Goal: Book appointment/travel/reservation

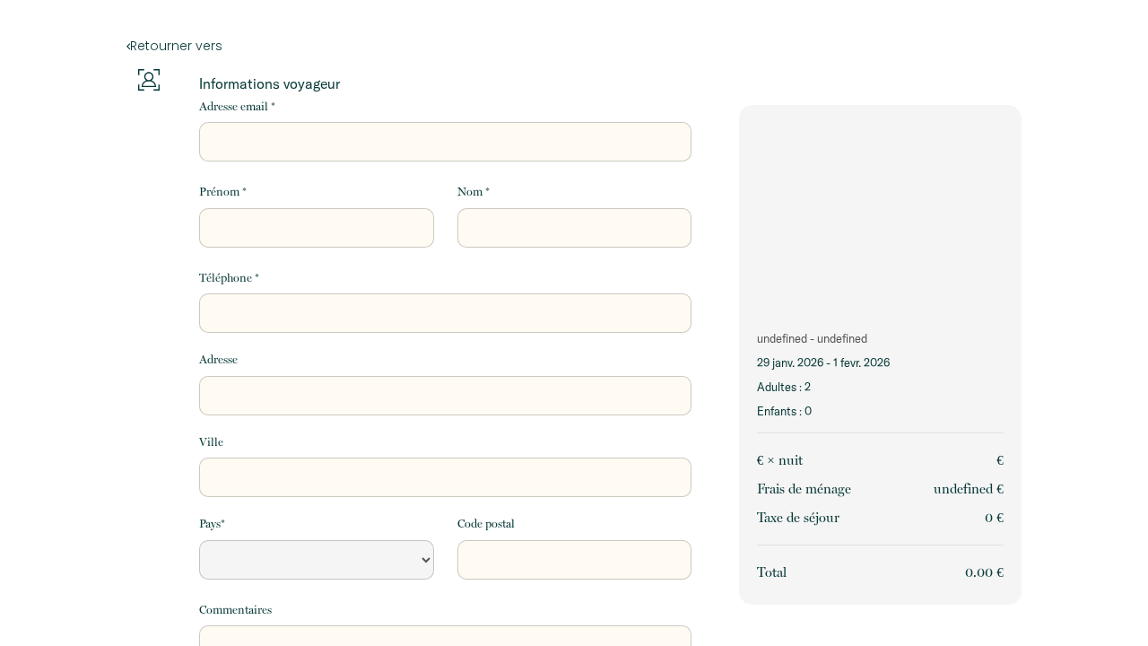
select select "Default select example"
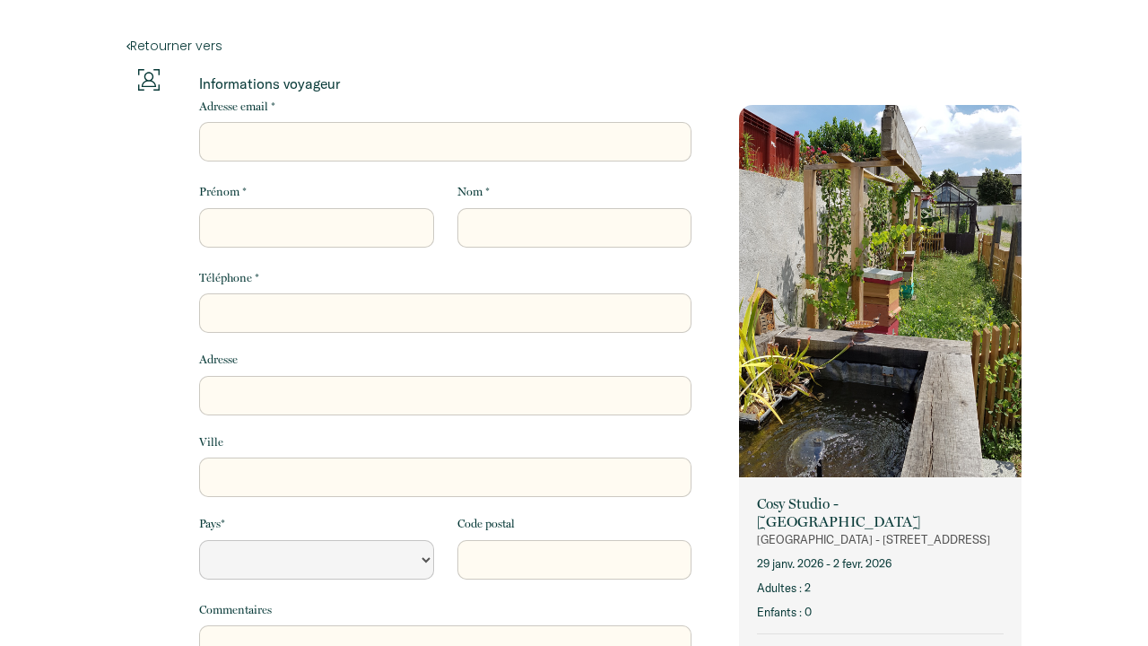
select select "Default select example"
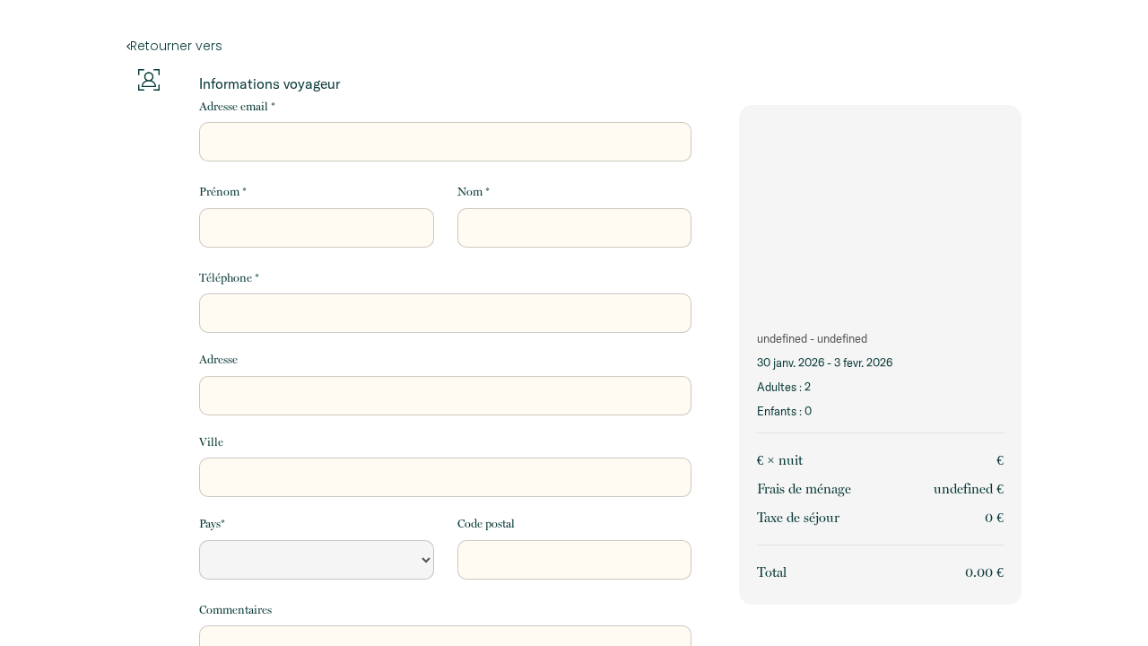
select select "Default select example"
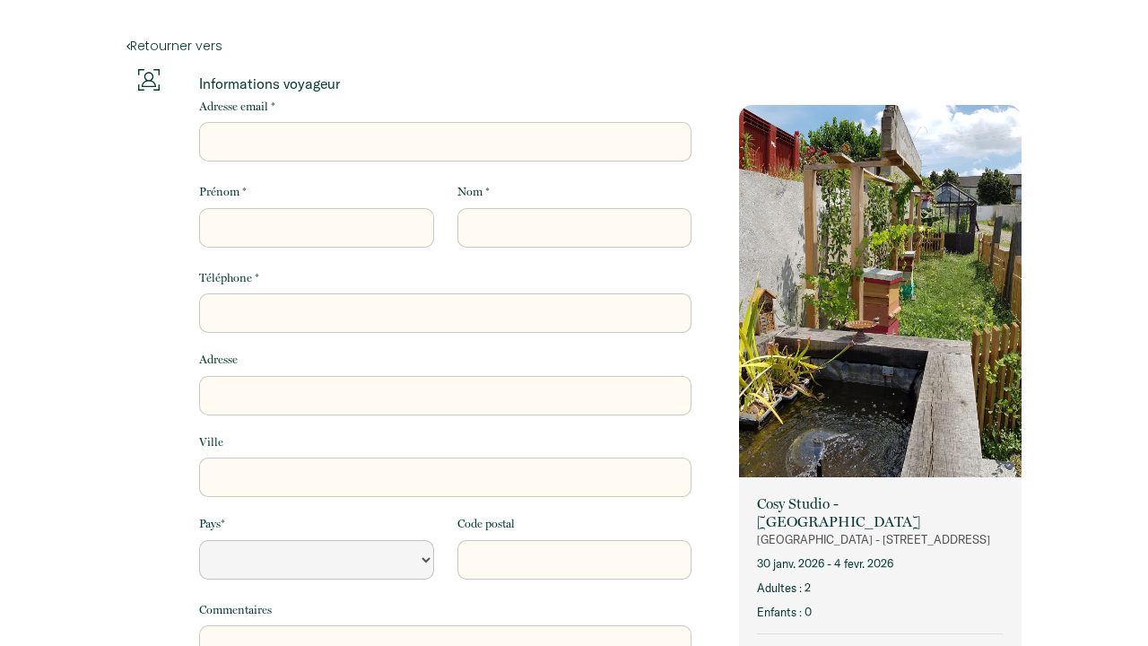
select select "Default select example"
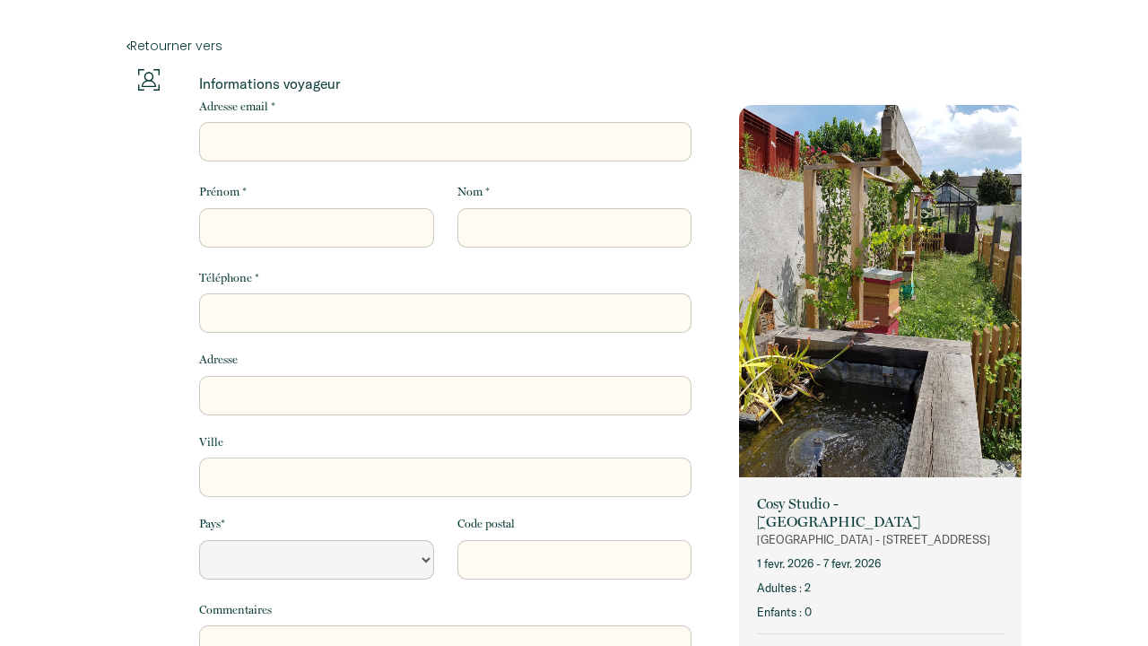
select select "Default select example"
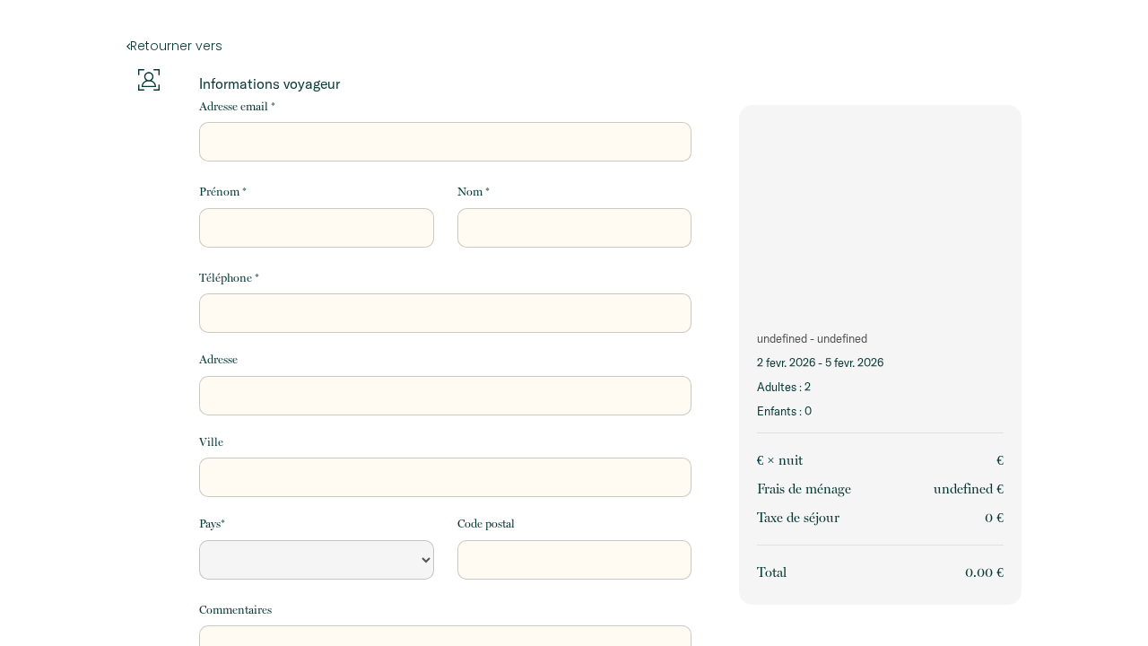
select select "Default select example"
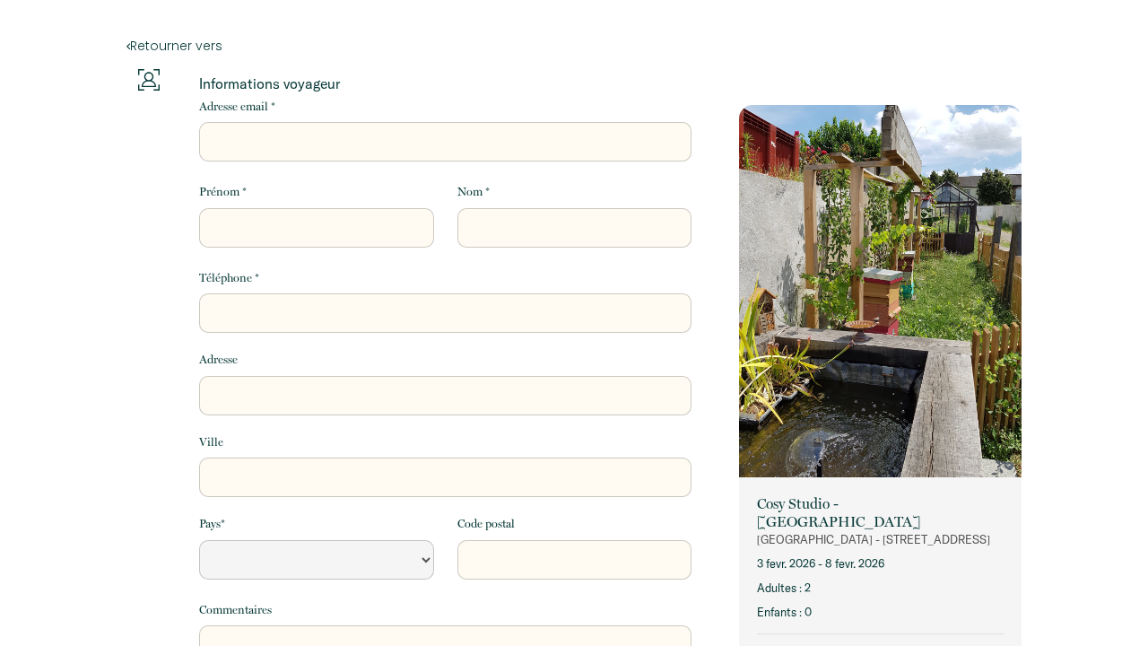
select select "Default select example"
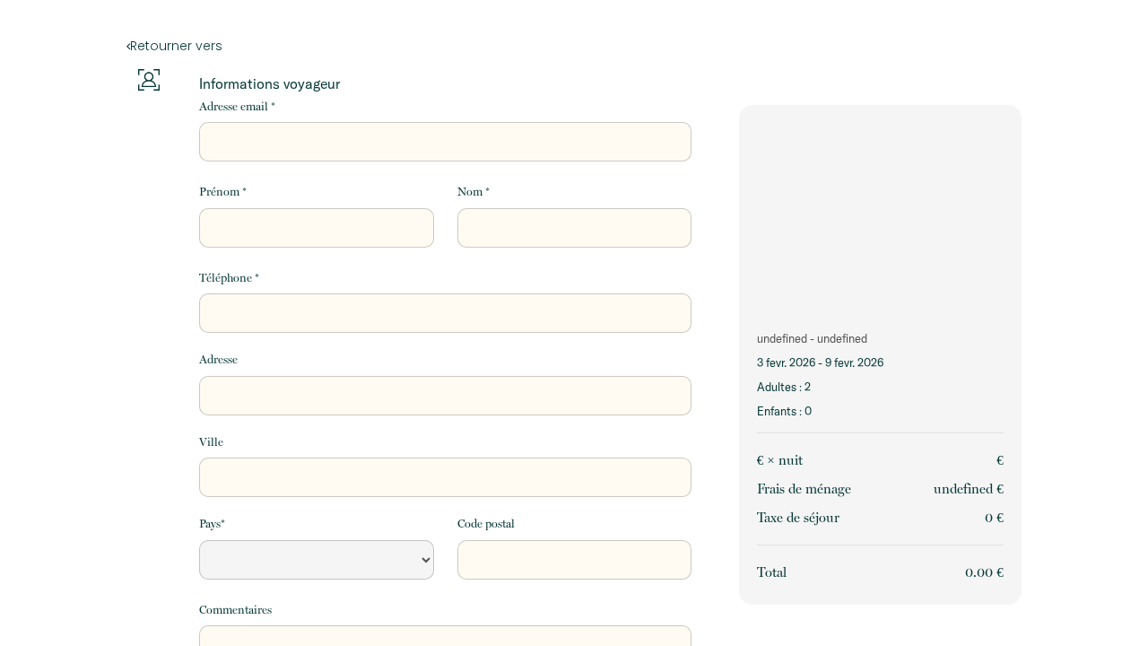
select select "Default select example"
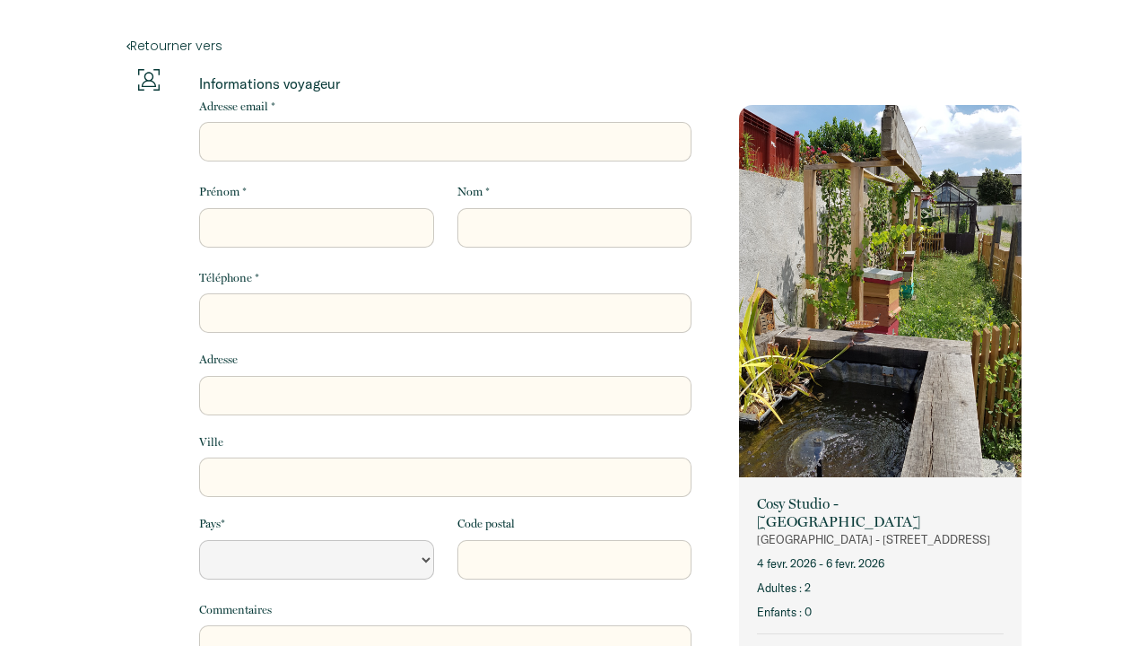
select select "Default select example"
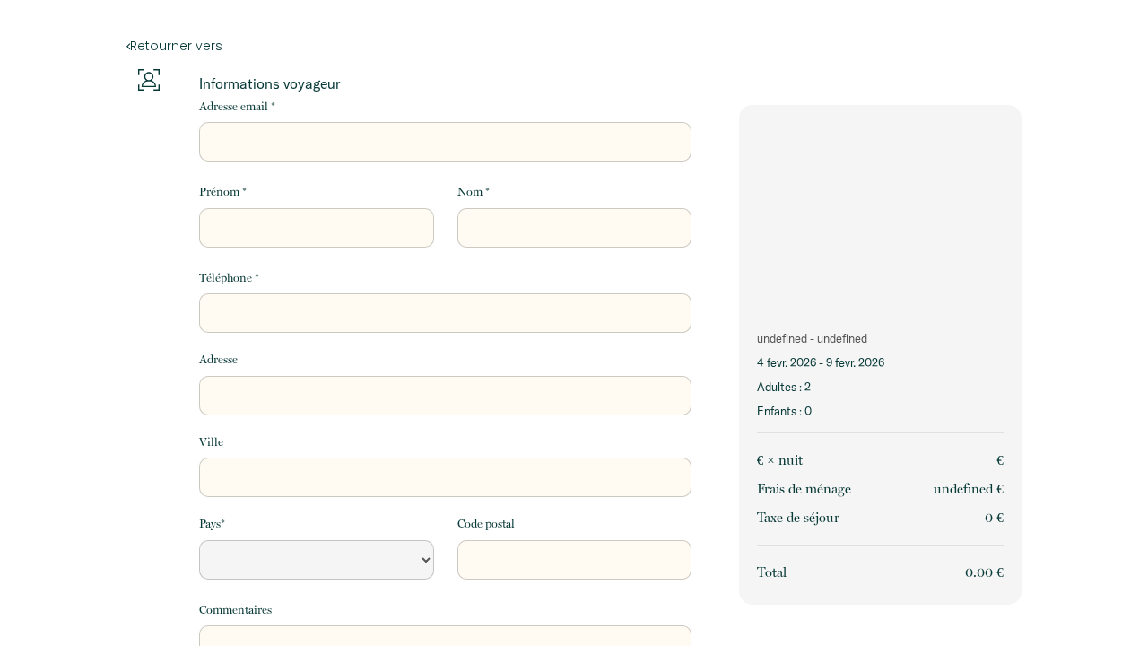
select select "Default select example"
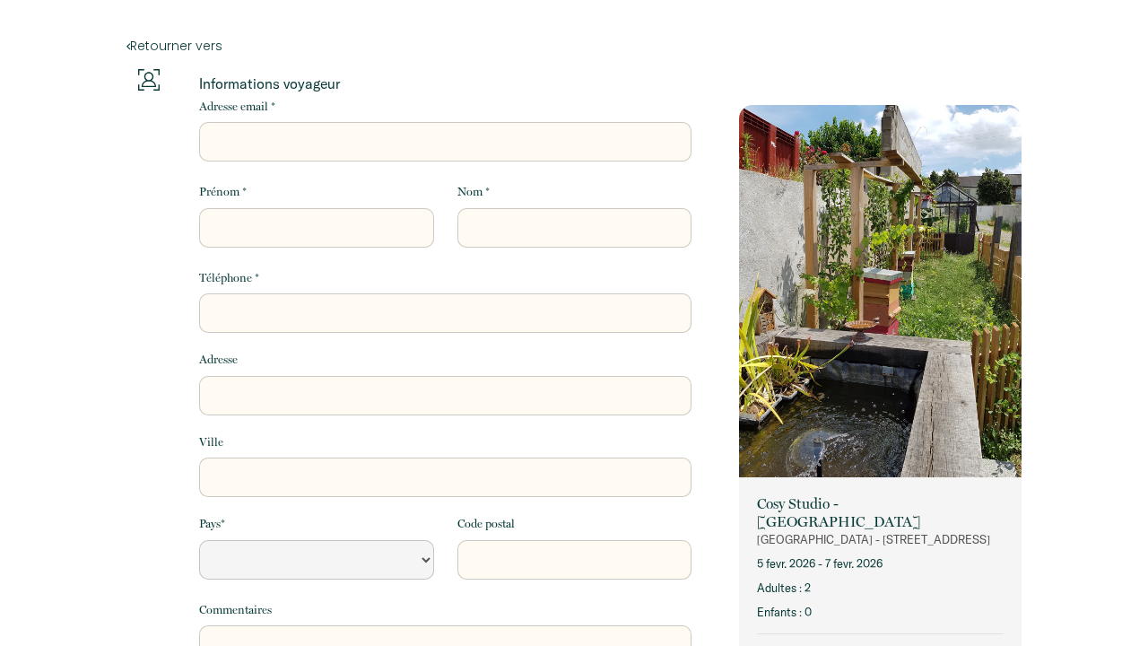
select select "Default select example"
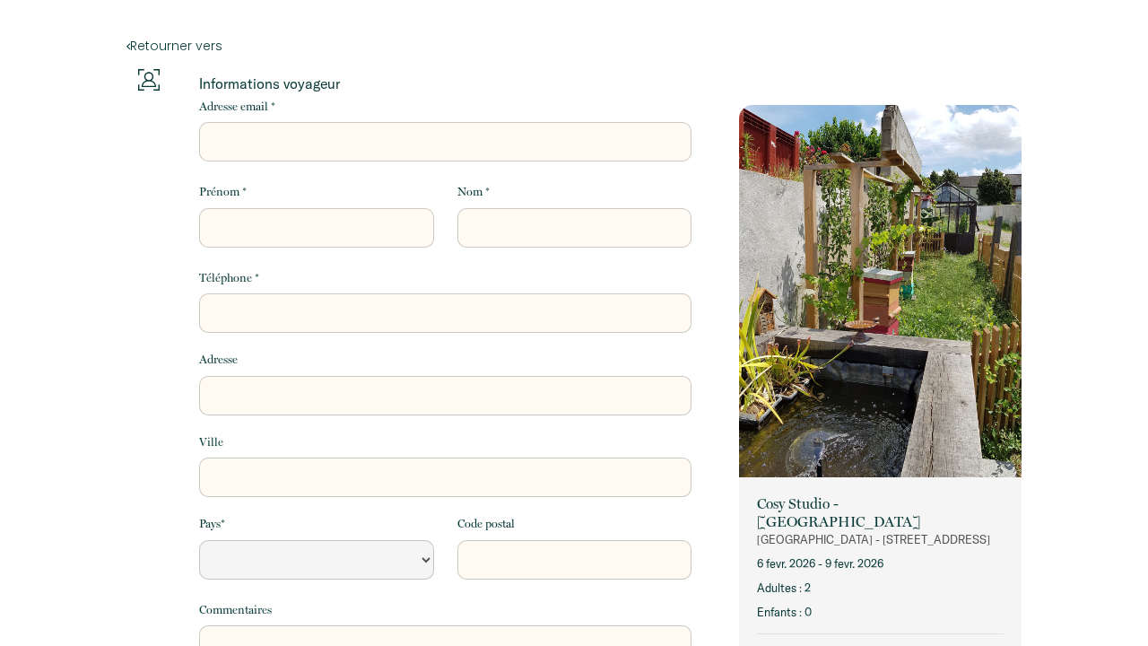
select select "Default select example"
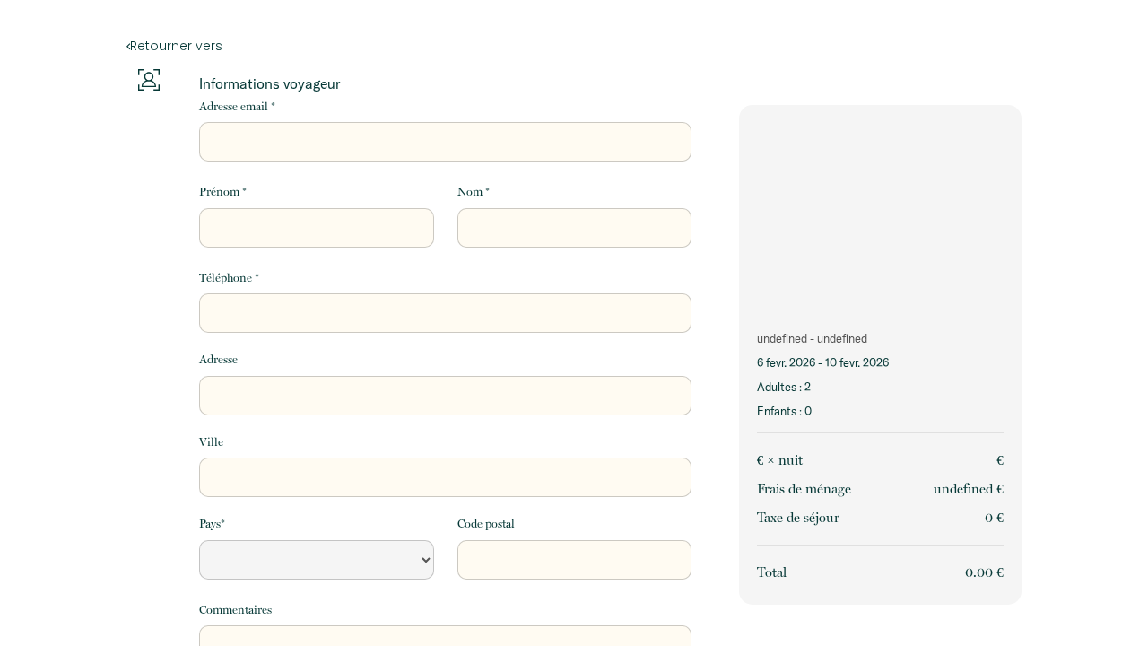
select select "Default select example"
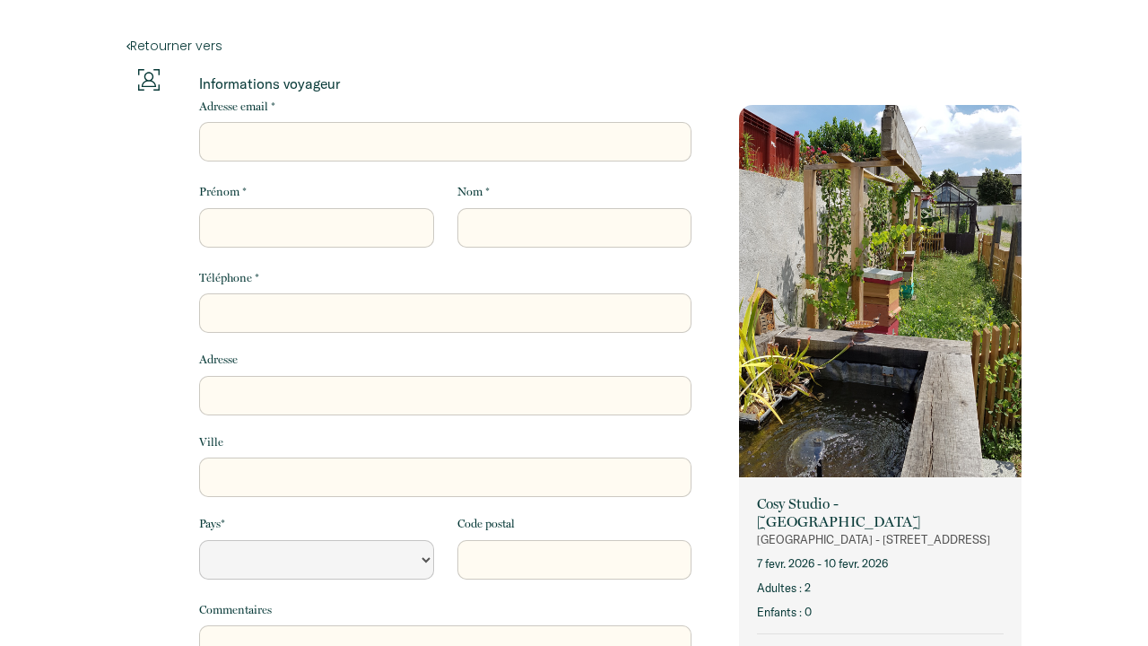
select select "Default select example"
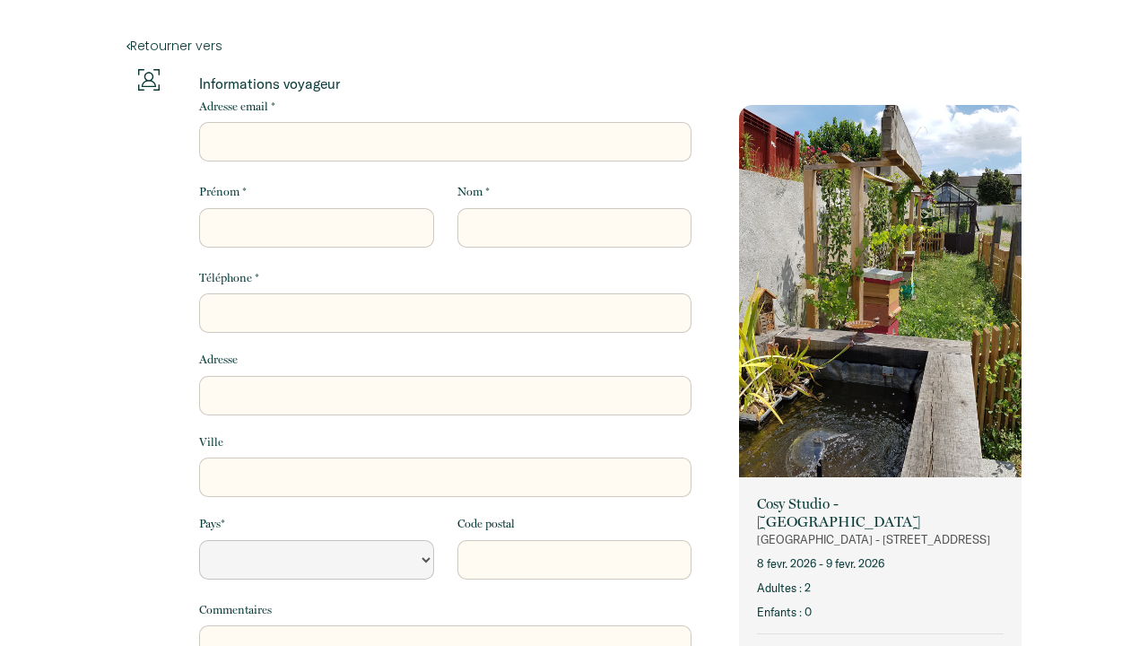
select select "Default select example"
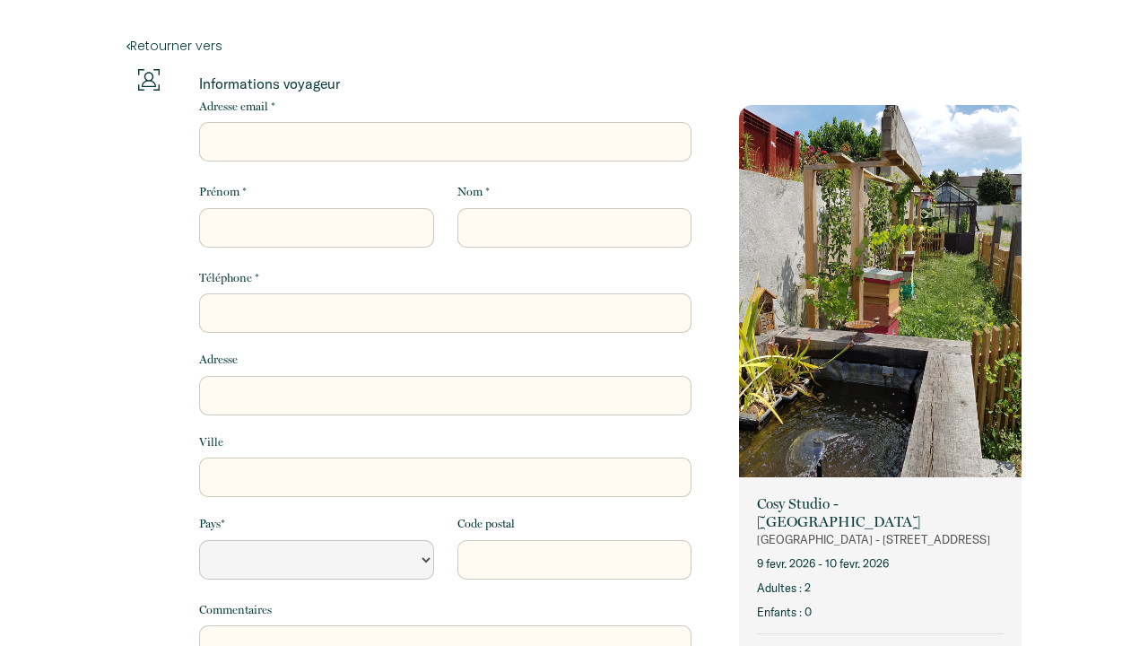
select select "Default select example"
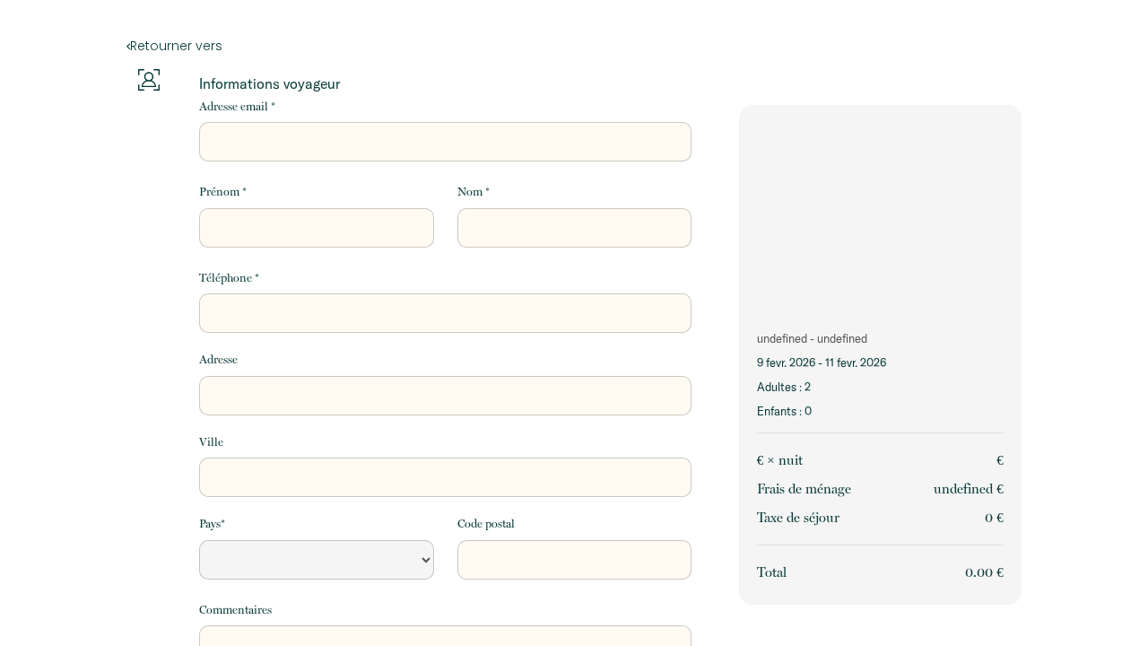
select select "Default select example"
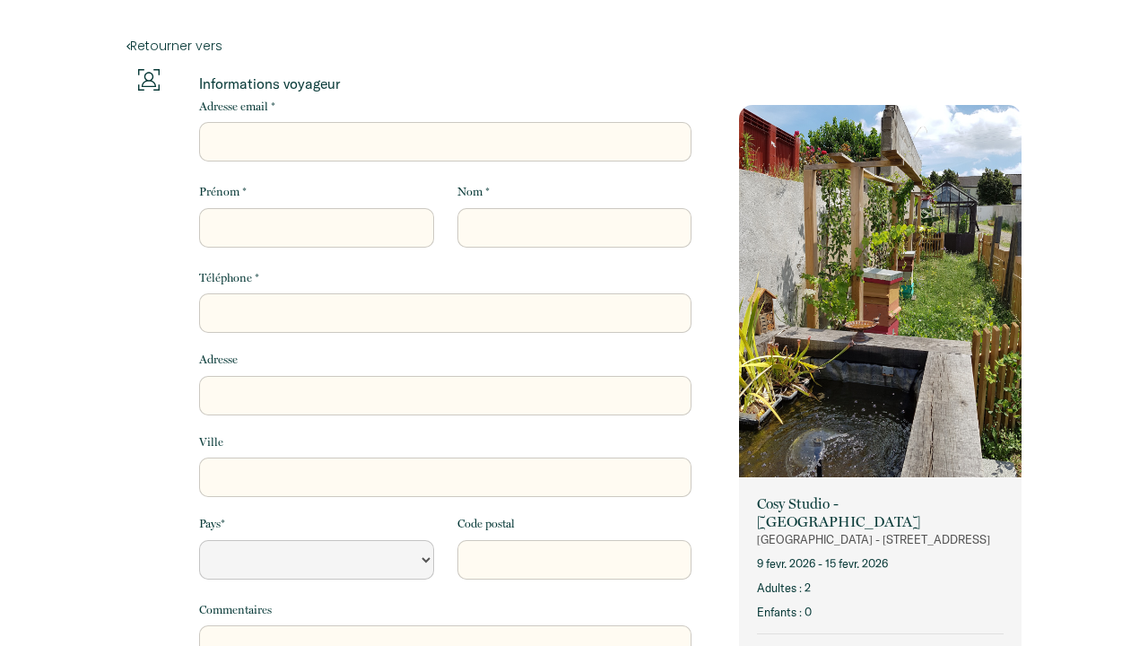
select select "Default select example"
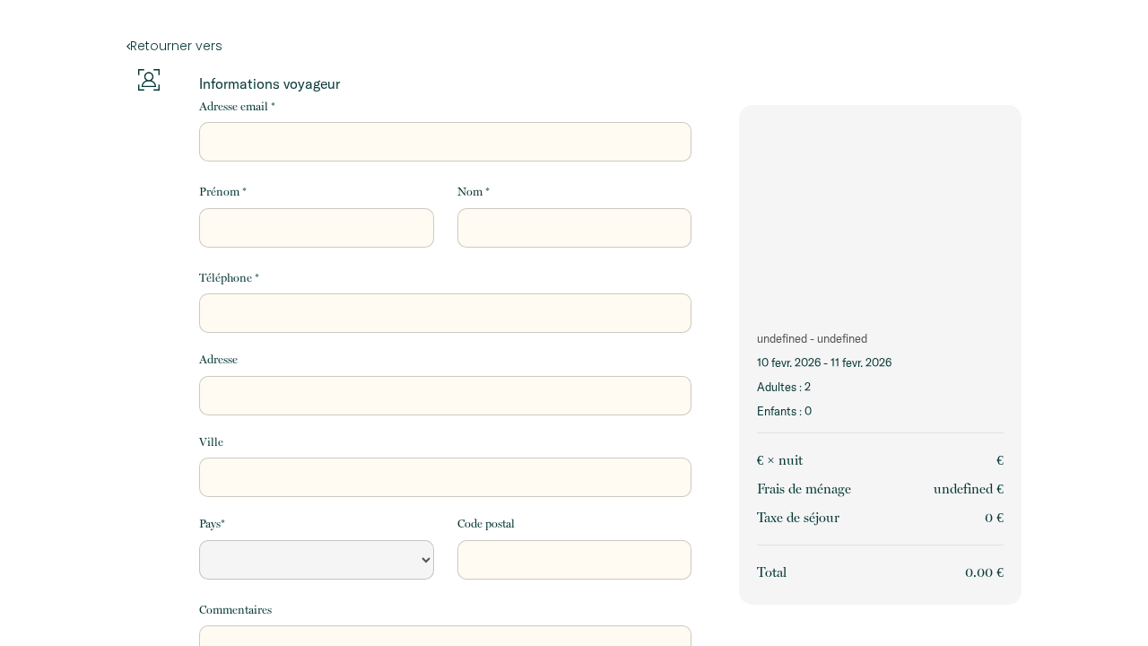
select select "Default select example"
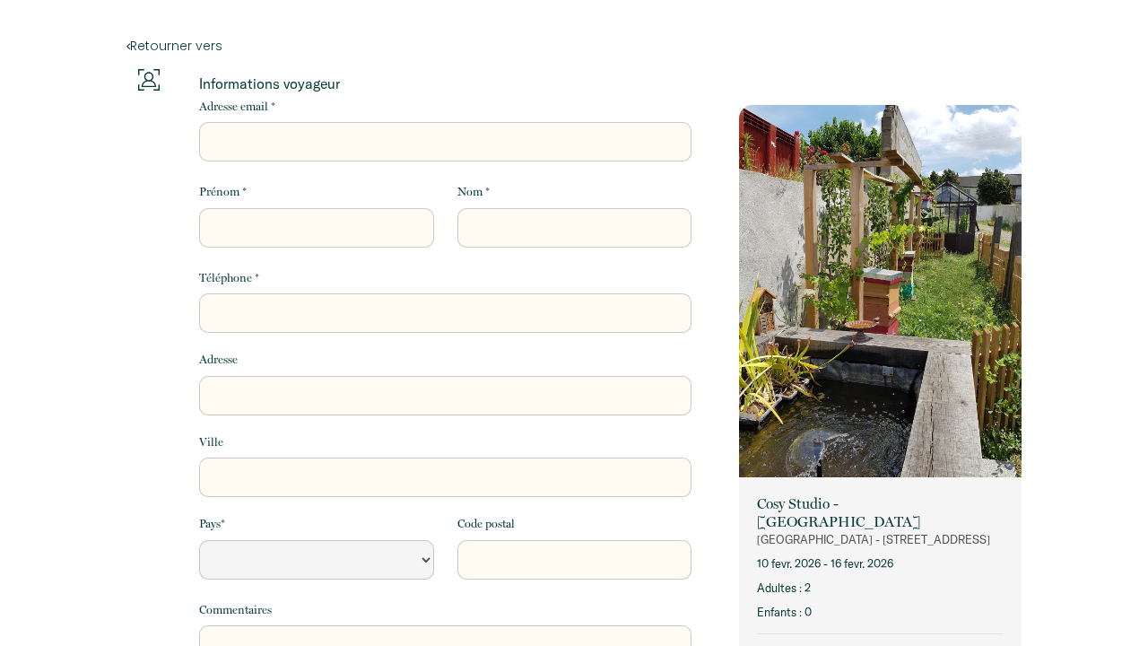
select select "Default select example"
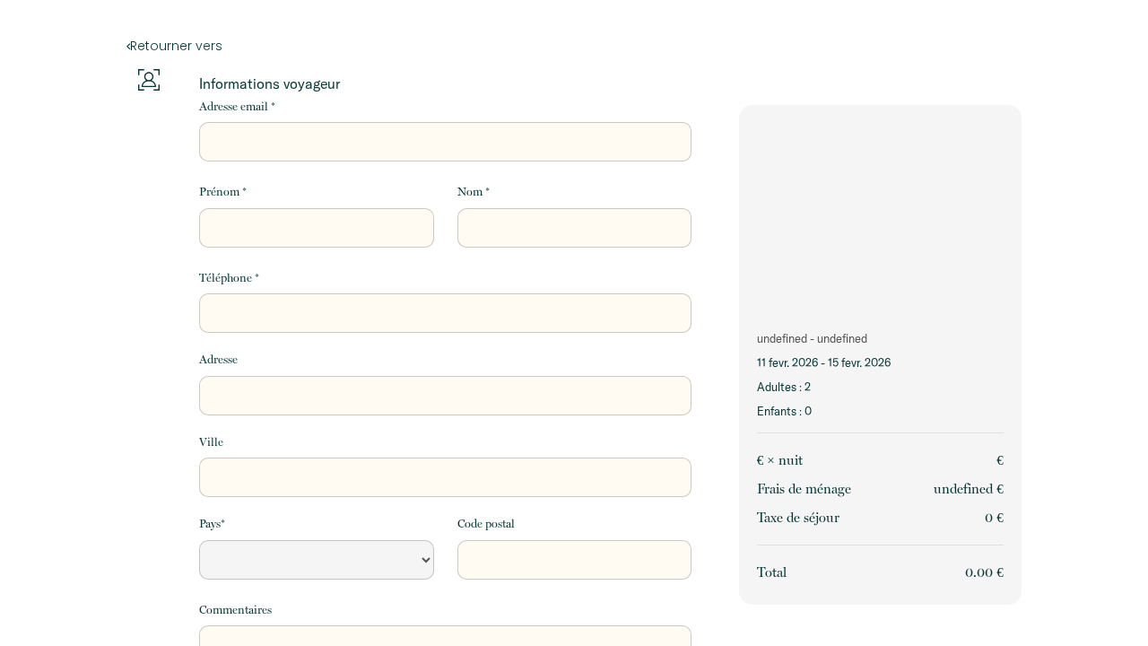
select select "Default select example"
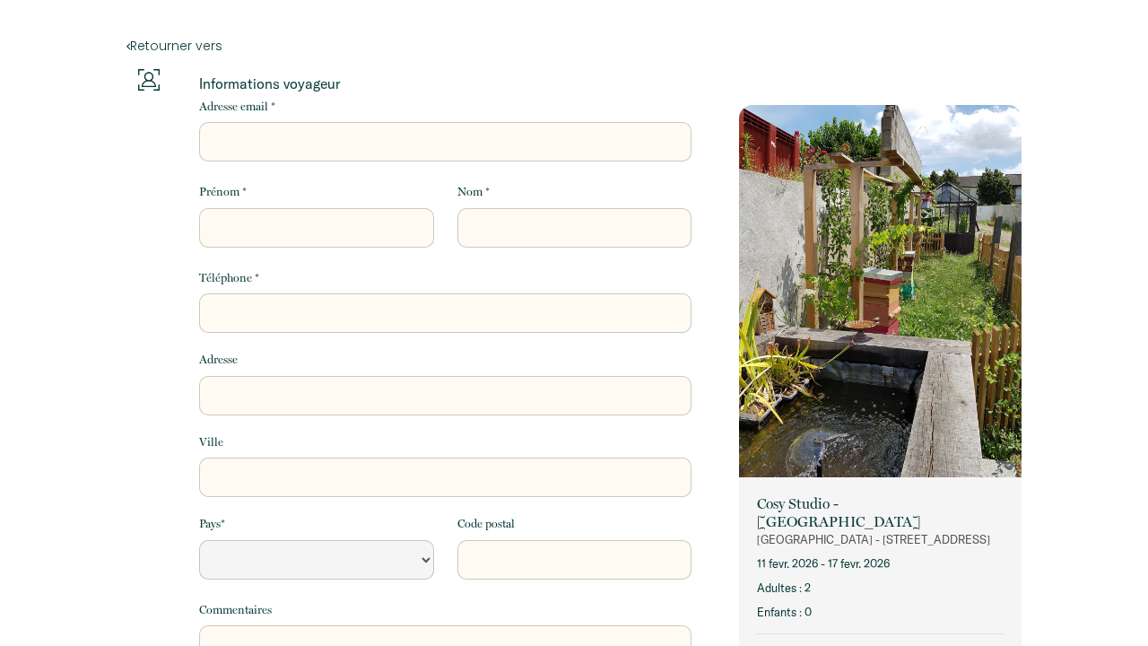
select select "Default select example"
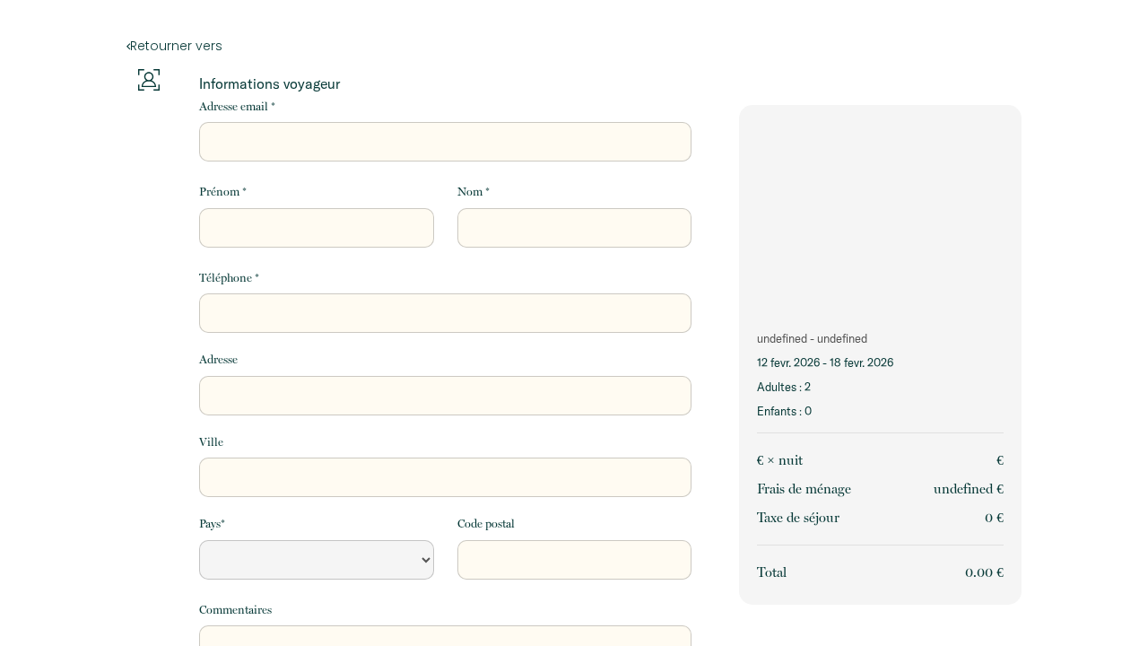
select select "Default select example"
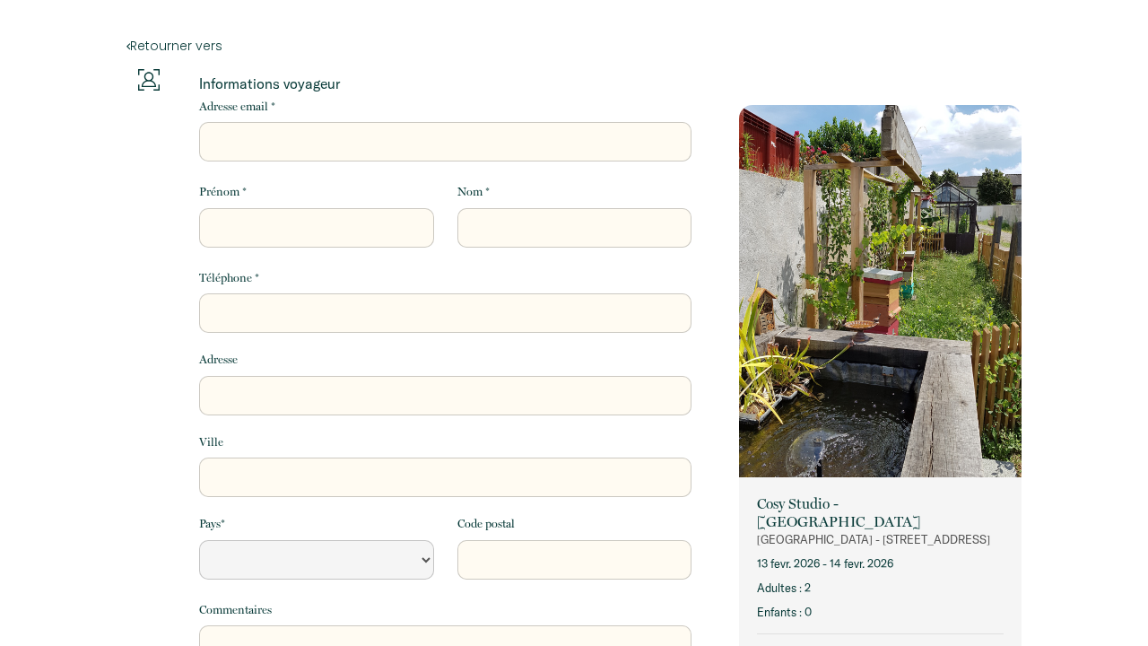
select select "Default select example"
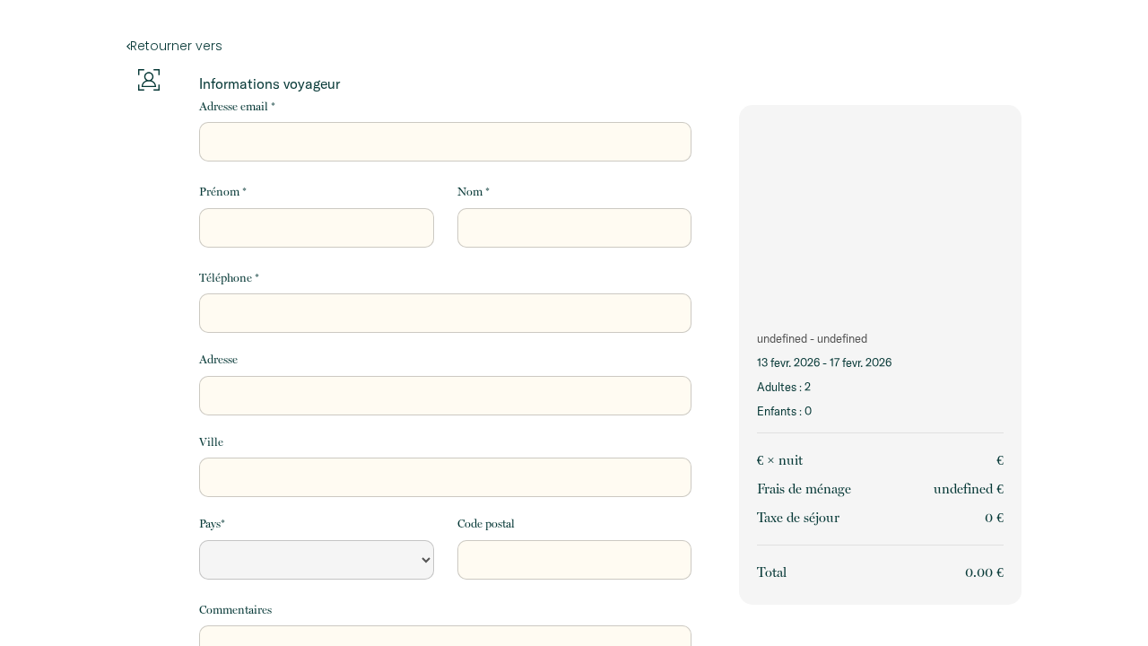
select select "Default select example"
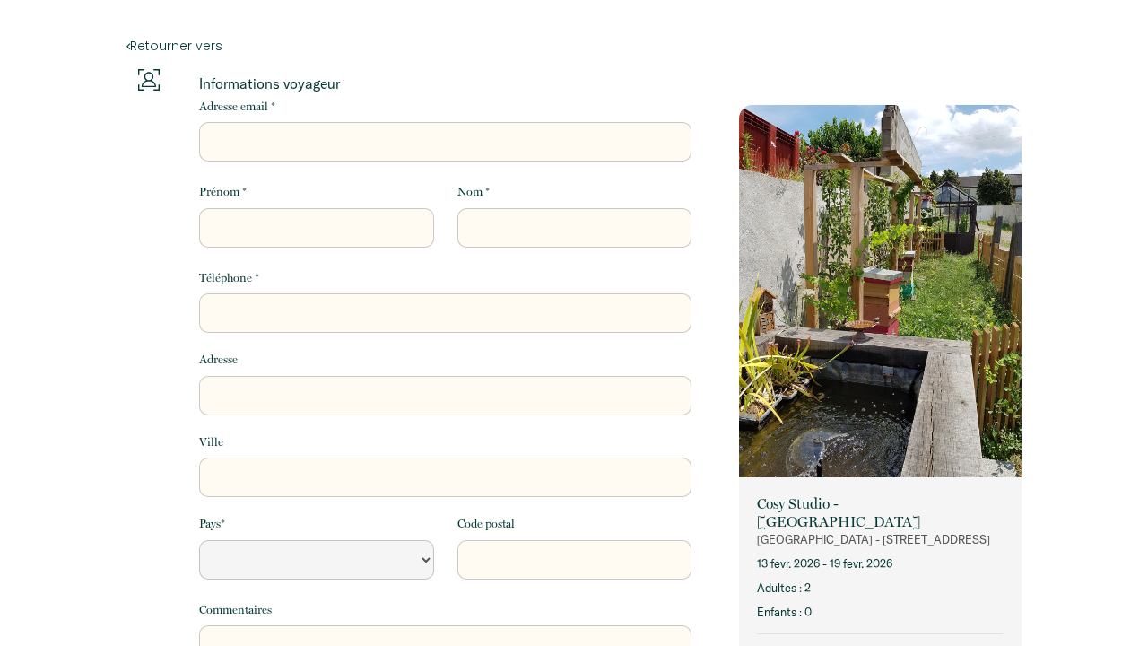
select select "Default select example"
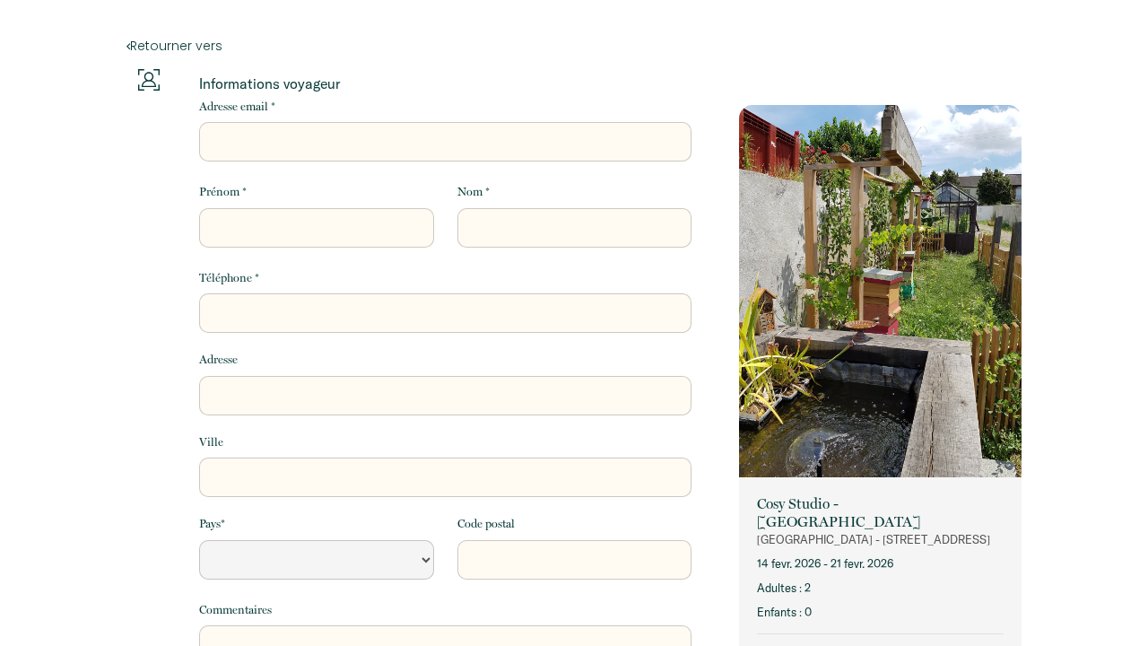
select select "Default select example"
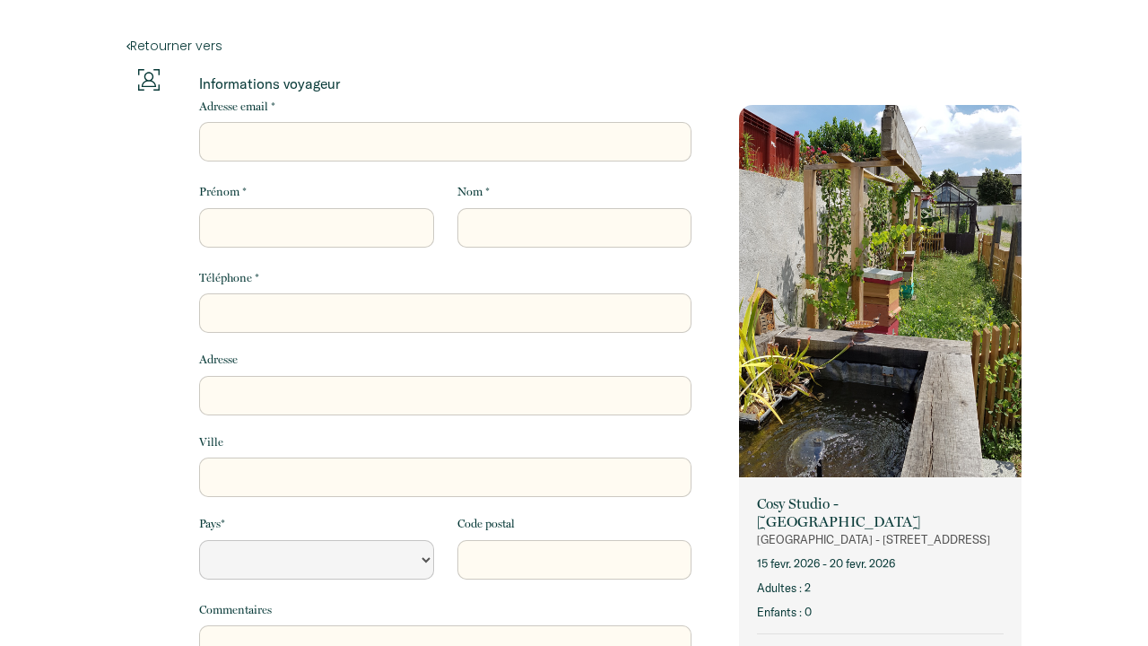
select select "Default select example"
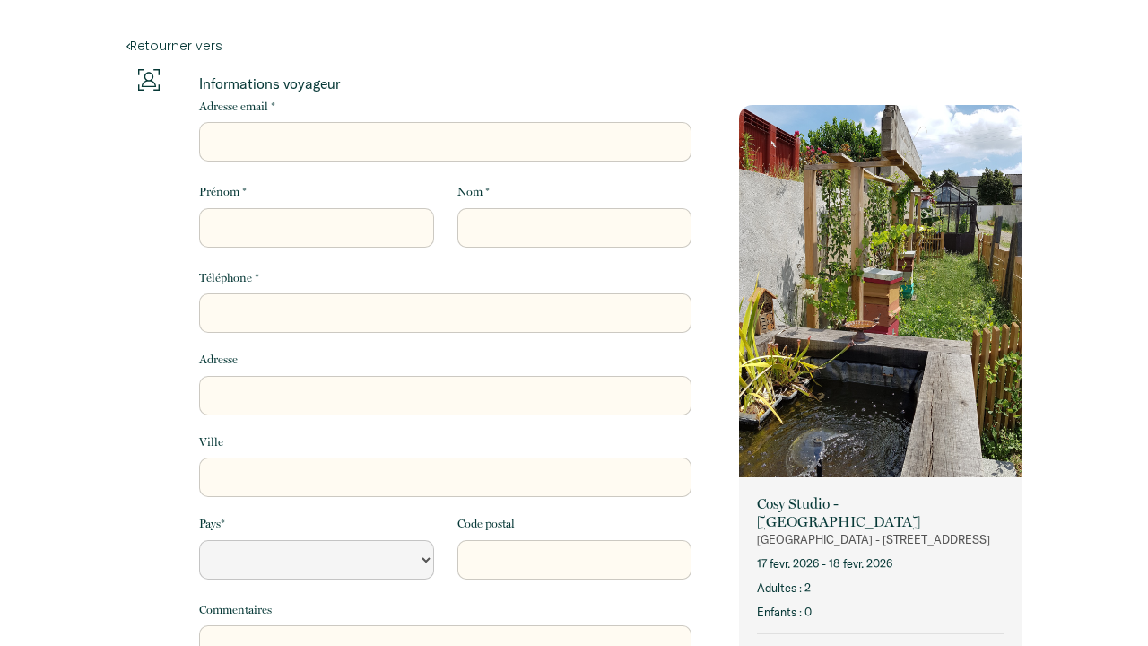
select select "Default select example"
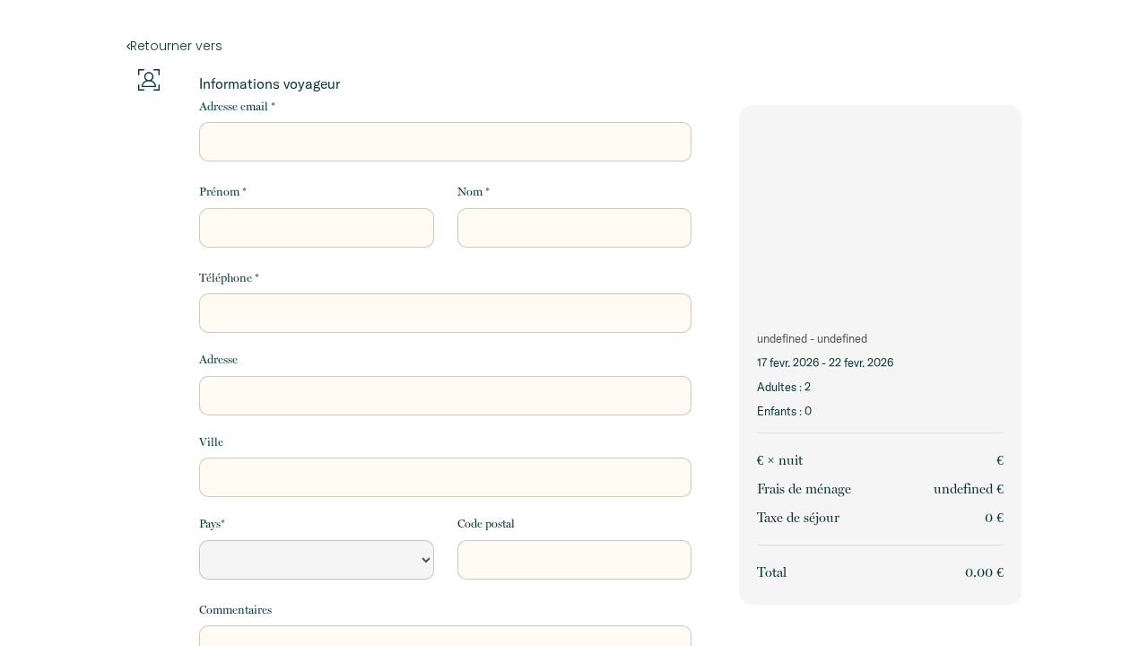
select select "Default select example"
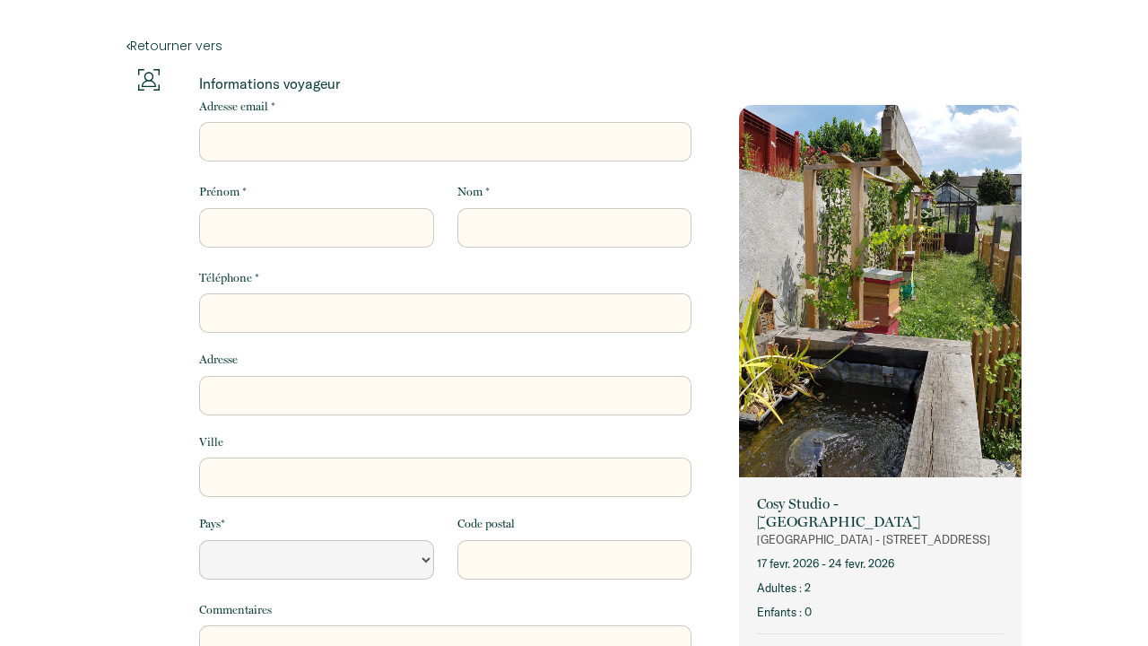
select select "Default select example"
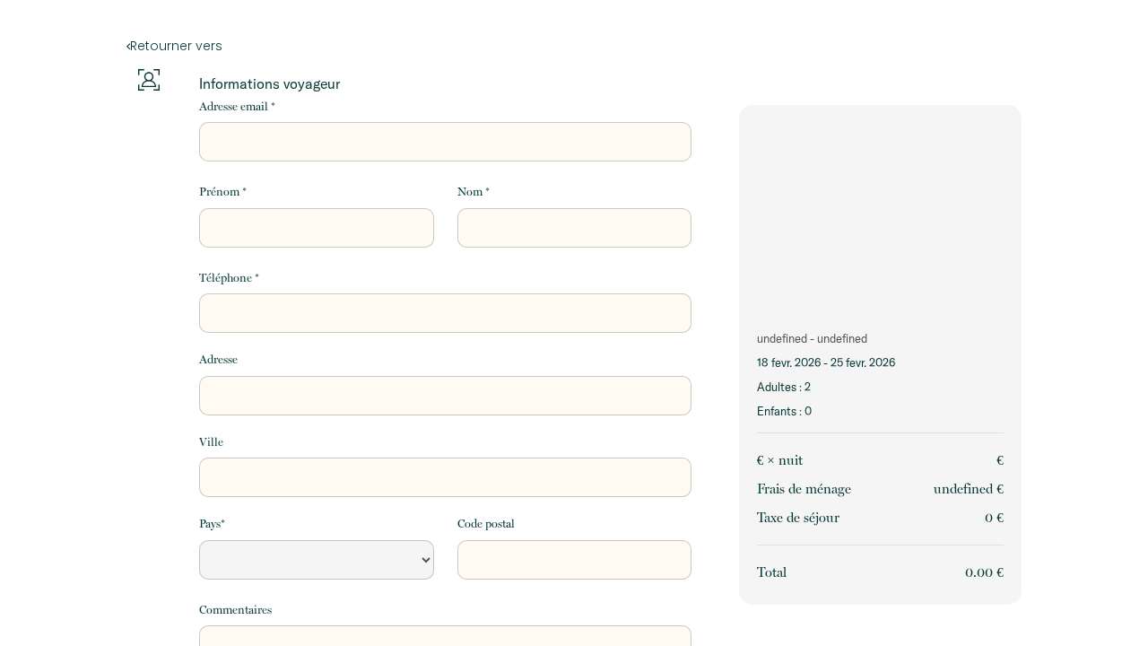
select select "Default select example"
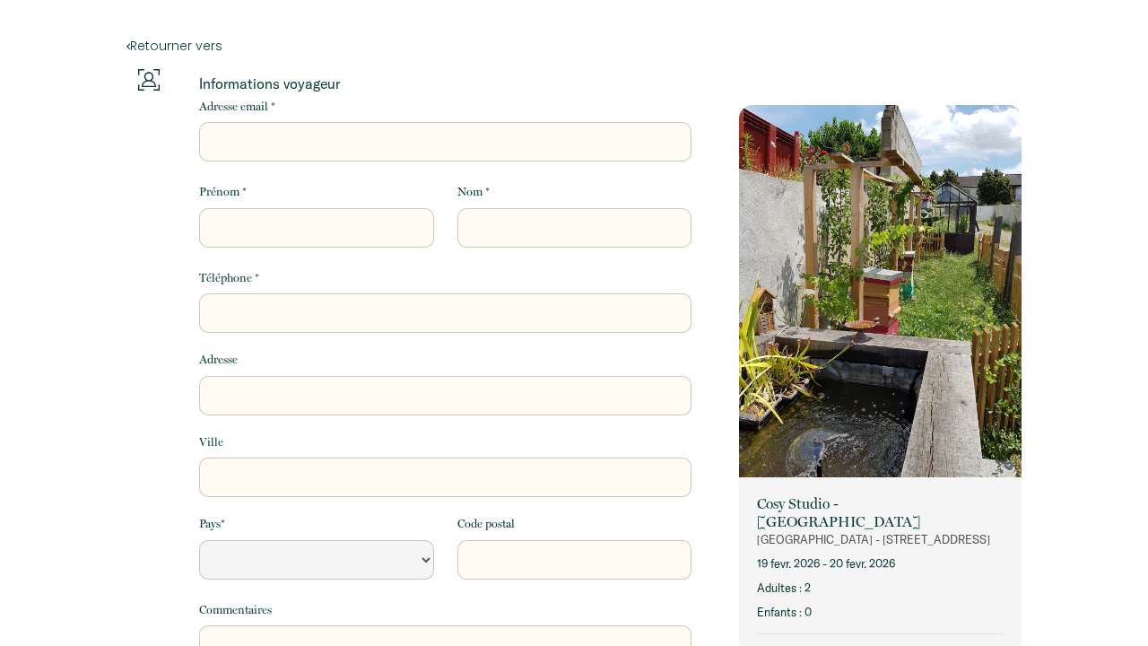
select select "Default select example"
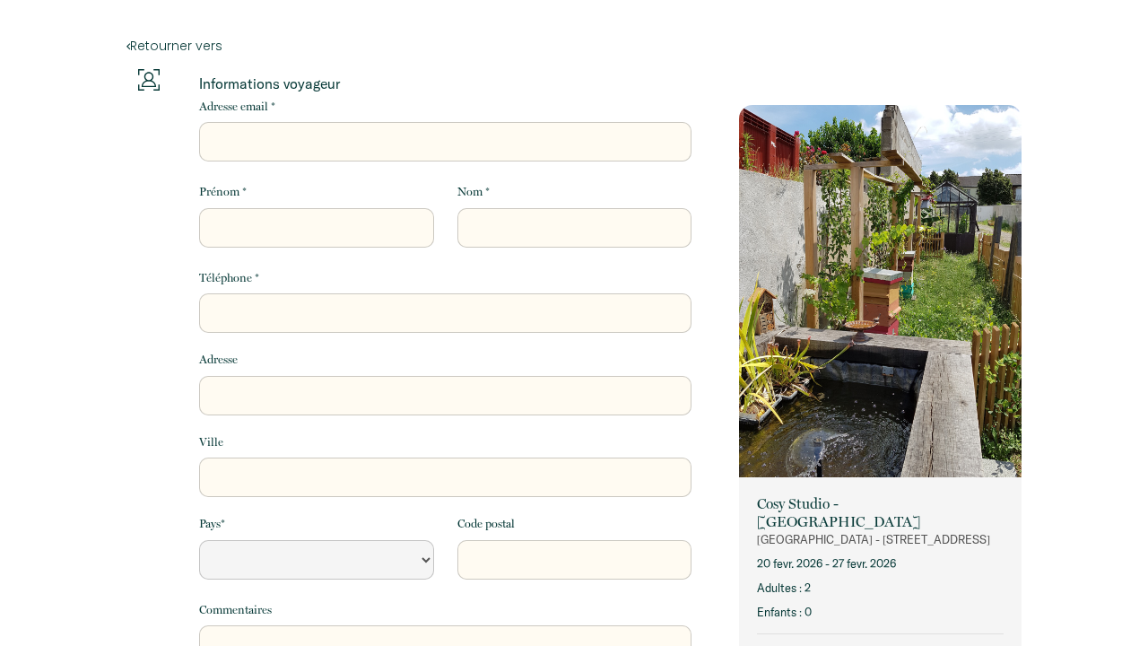
select select "Default select example"
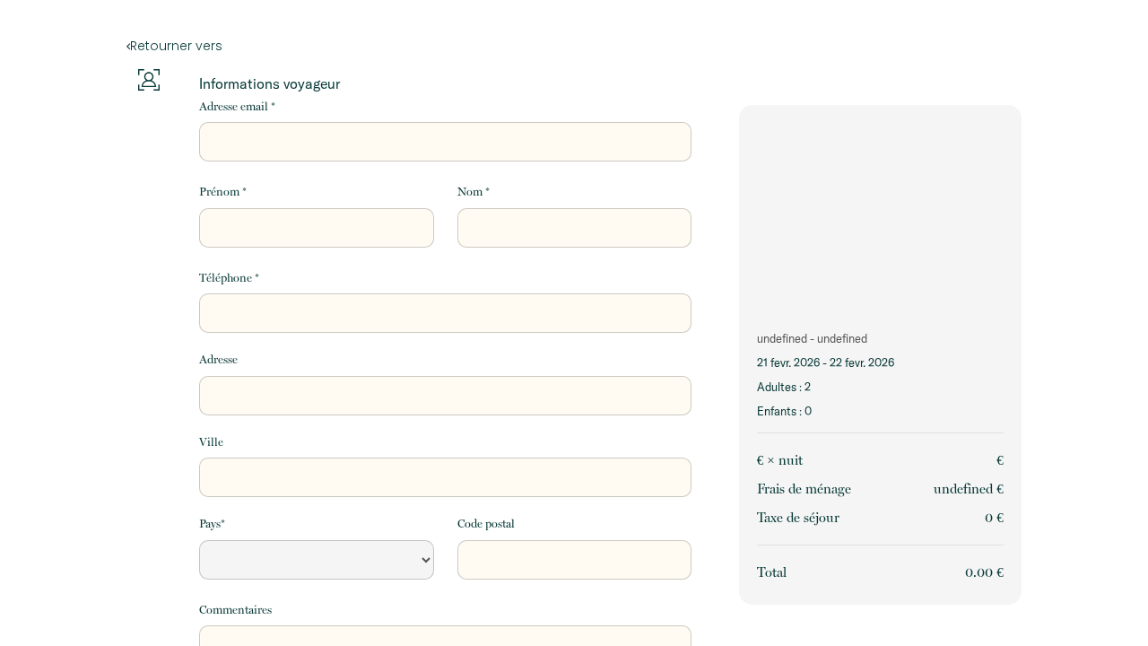
select select "Default select example"
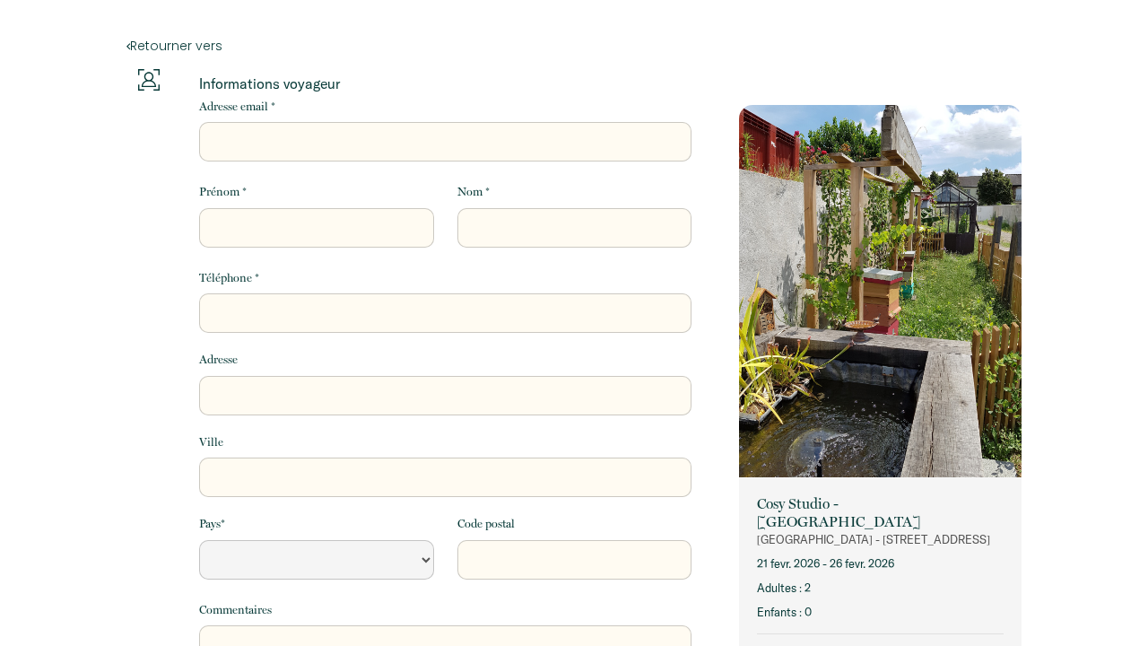
select select "Default select example"
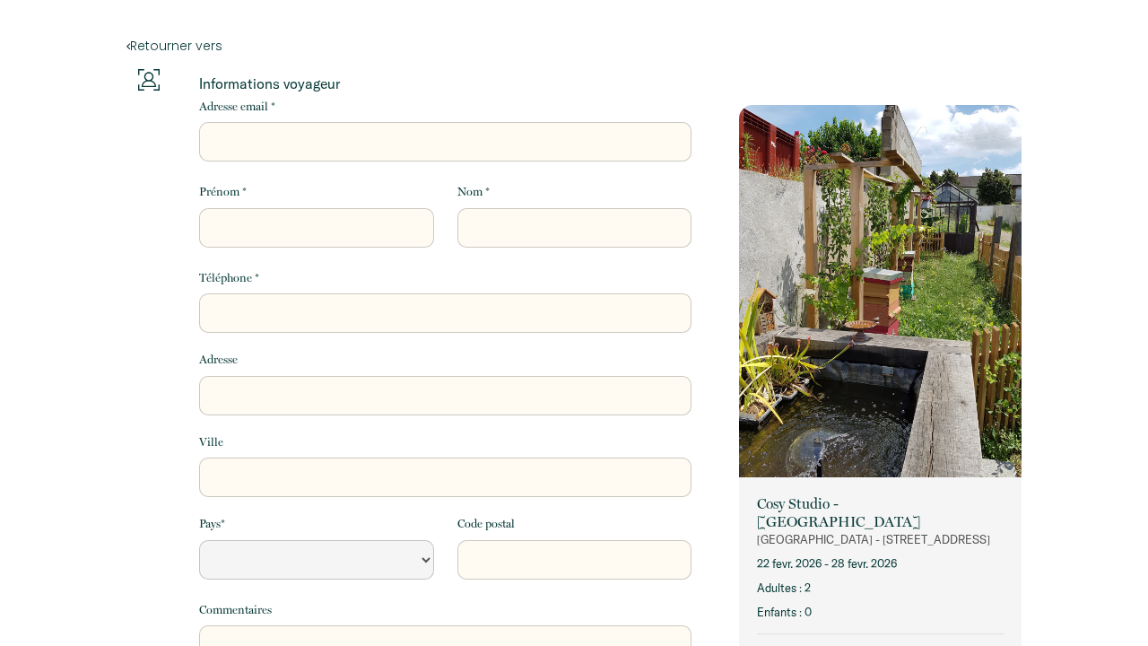
select select "Default select example"
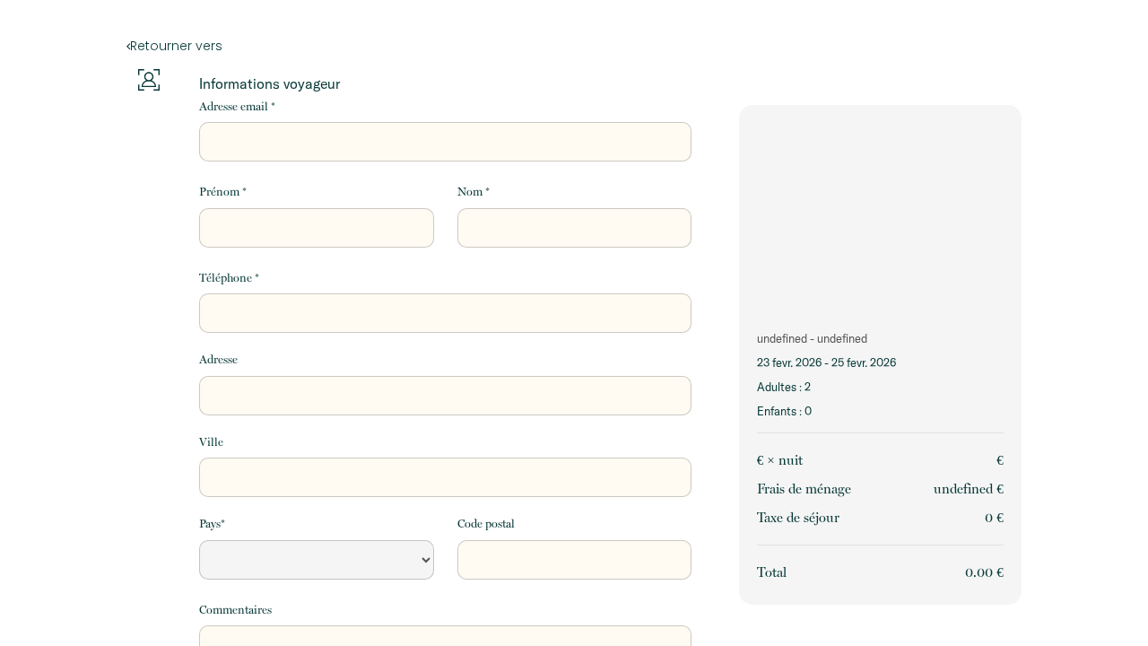
select select "Default select example"
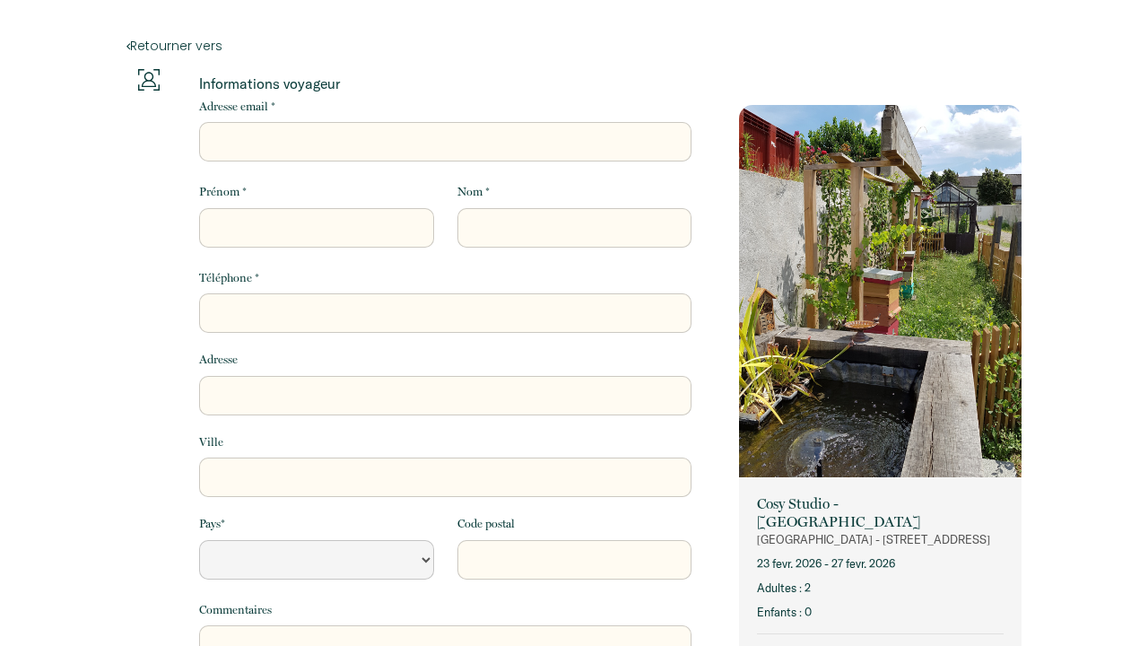
select select "Default select example"
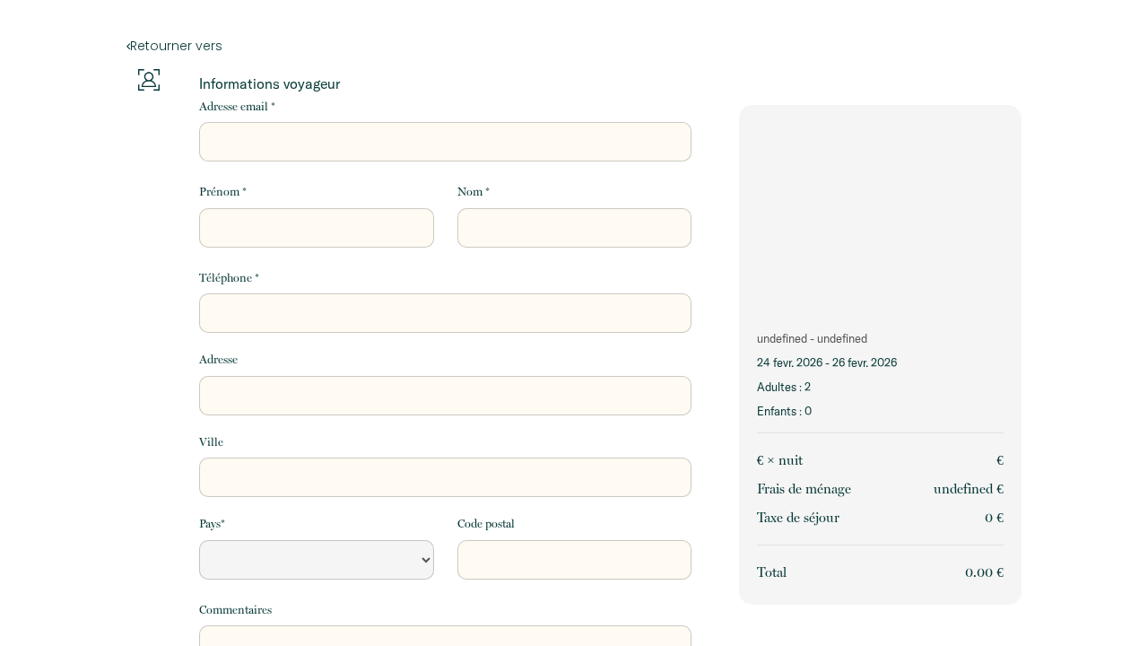
select select "Default select example"
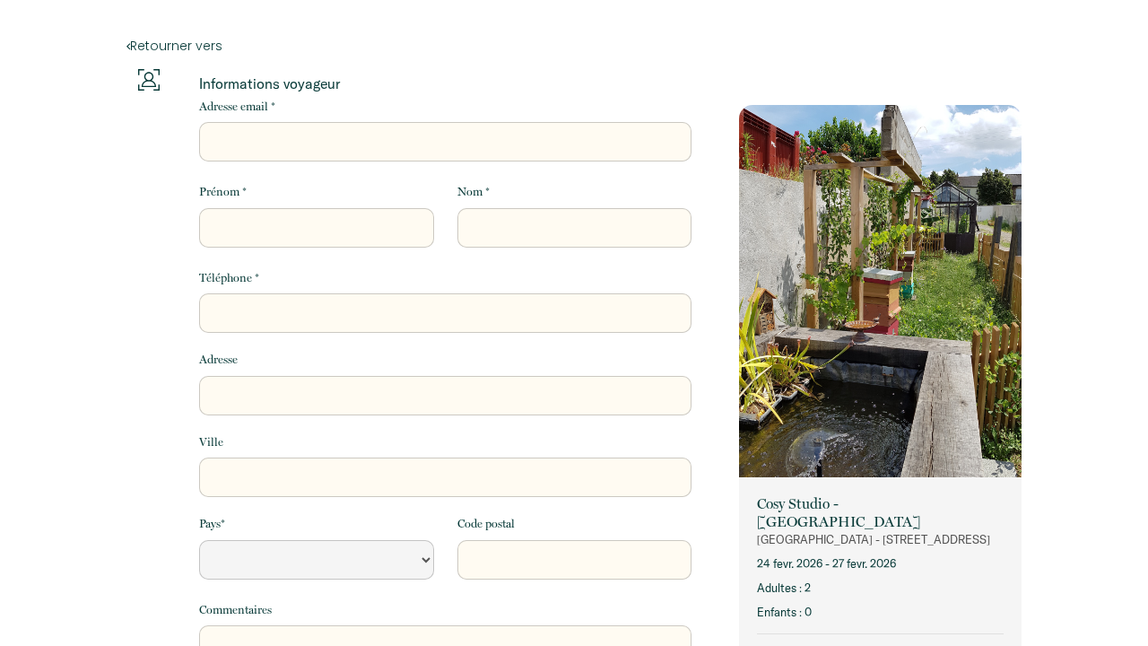
select select "Default select example"
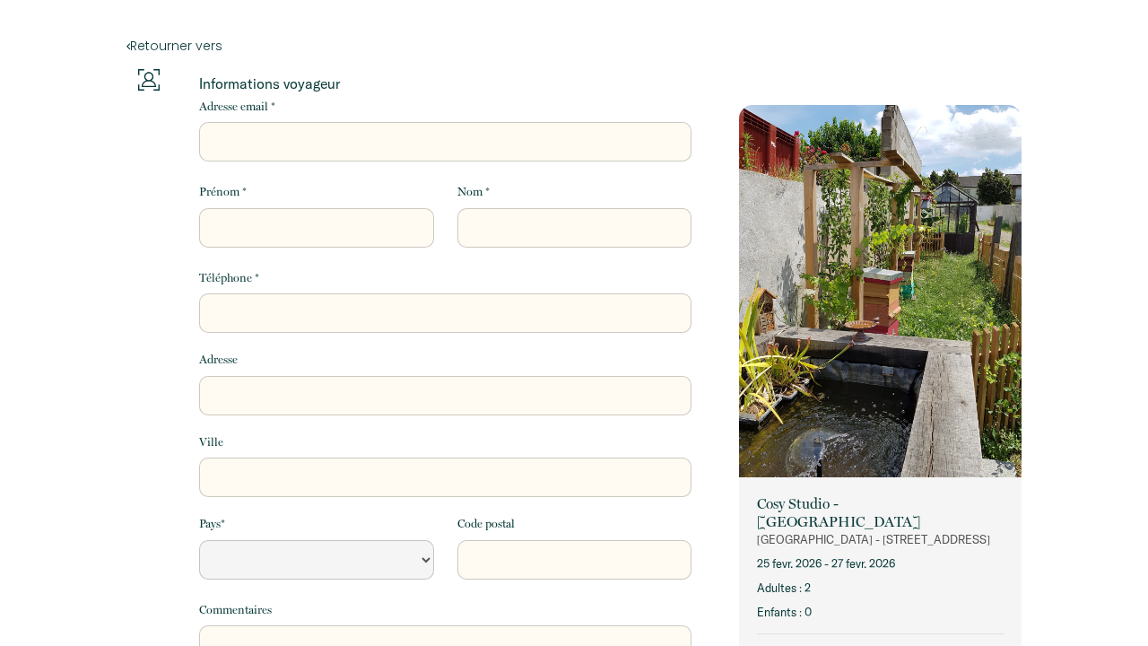
select select "Default select example"
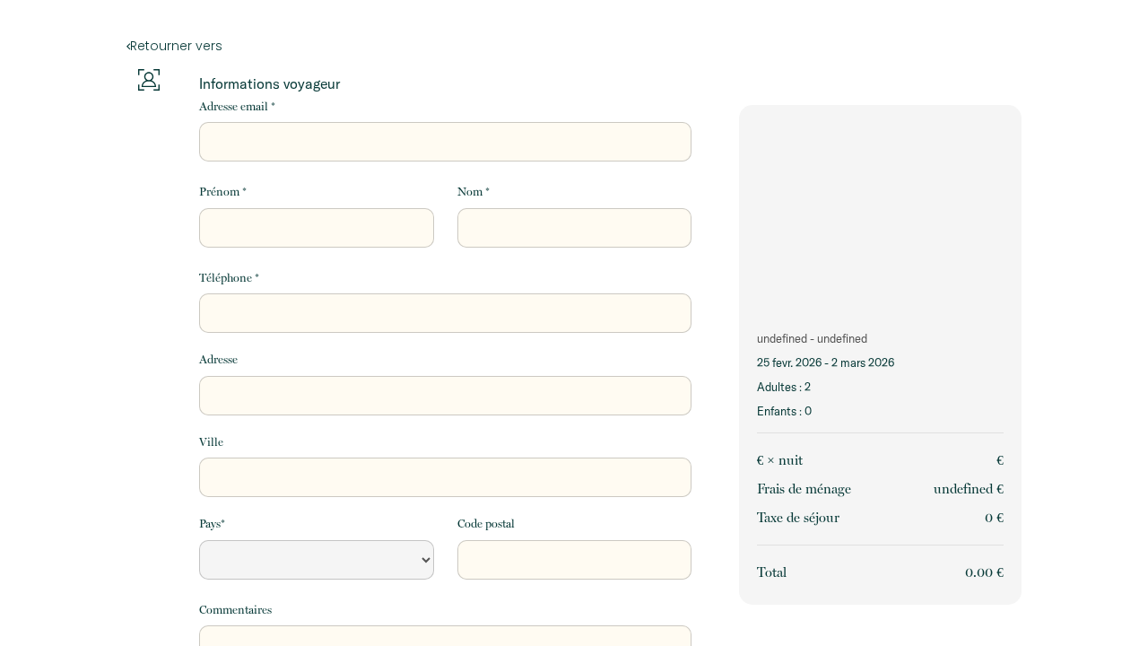
select select "Default select example"
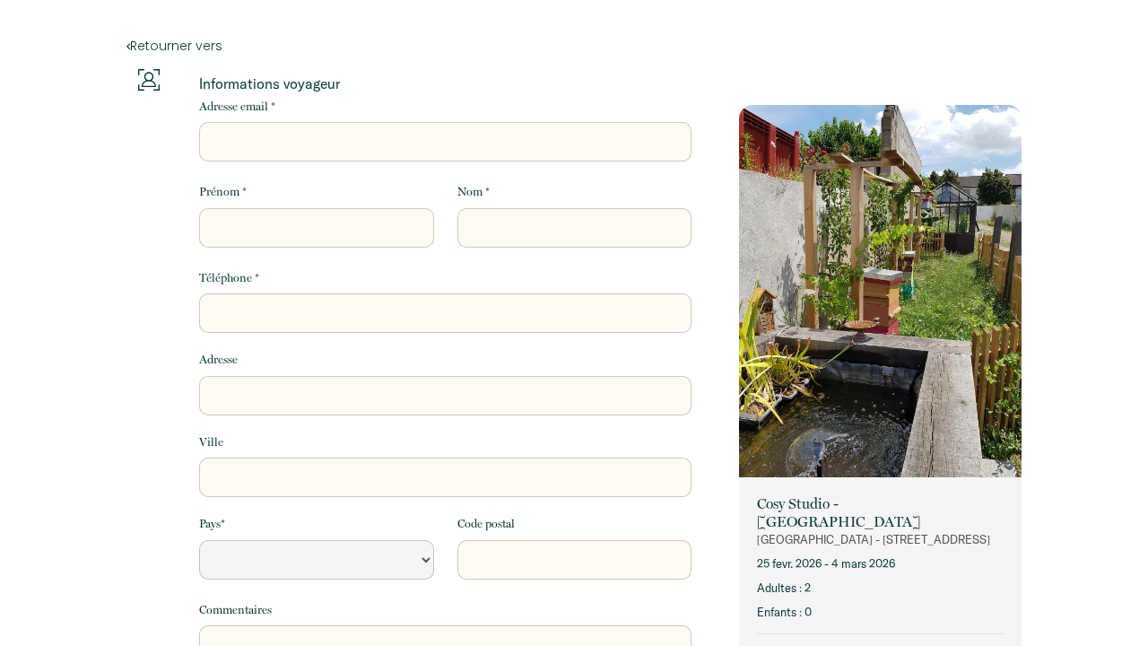
select select "Default select example"
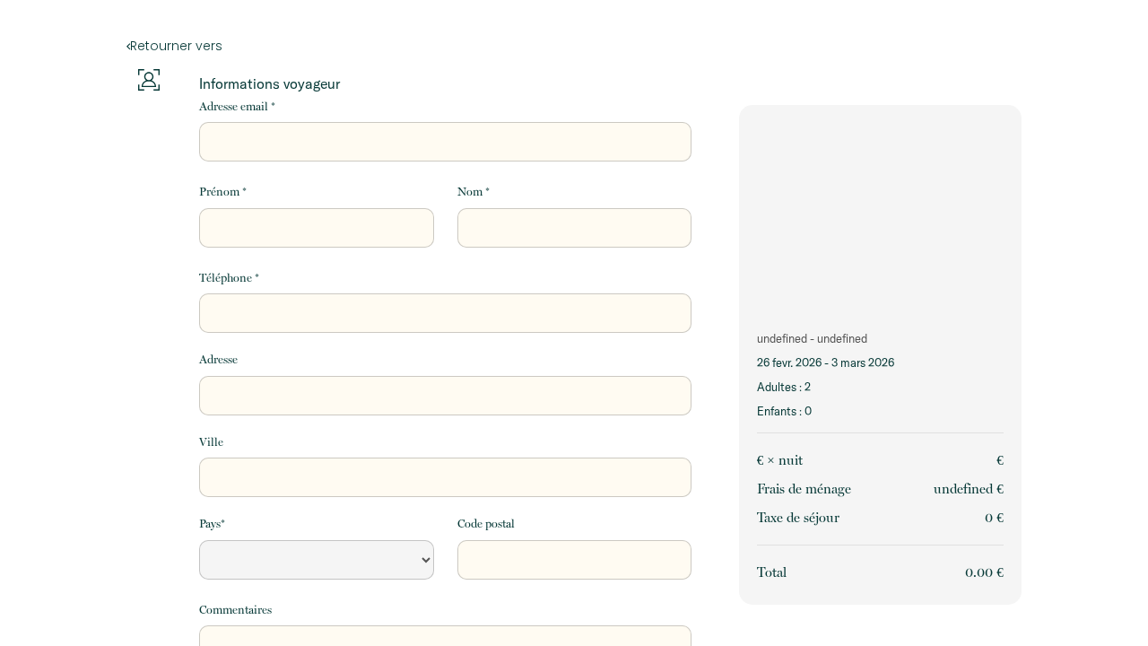
select select "Default select example"
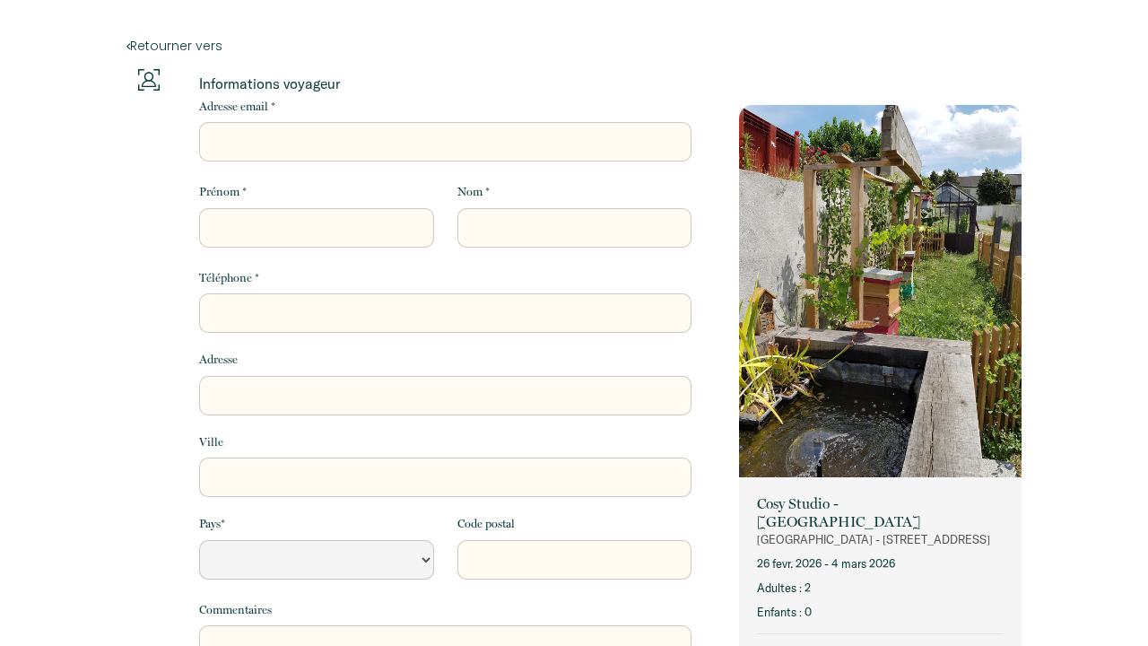
select select "Default select example"
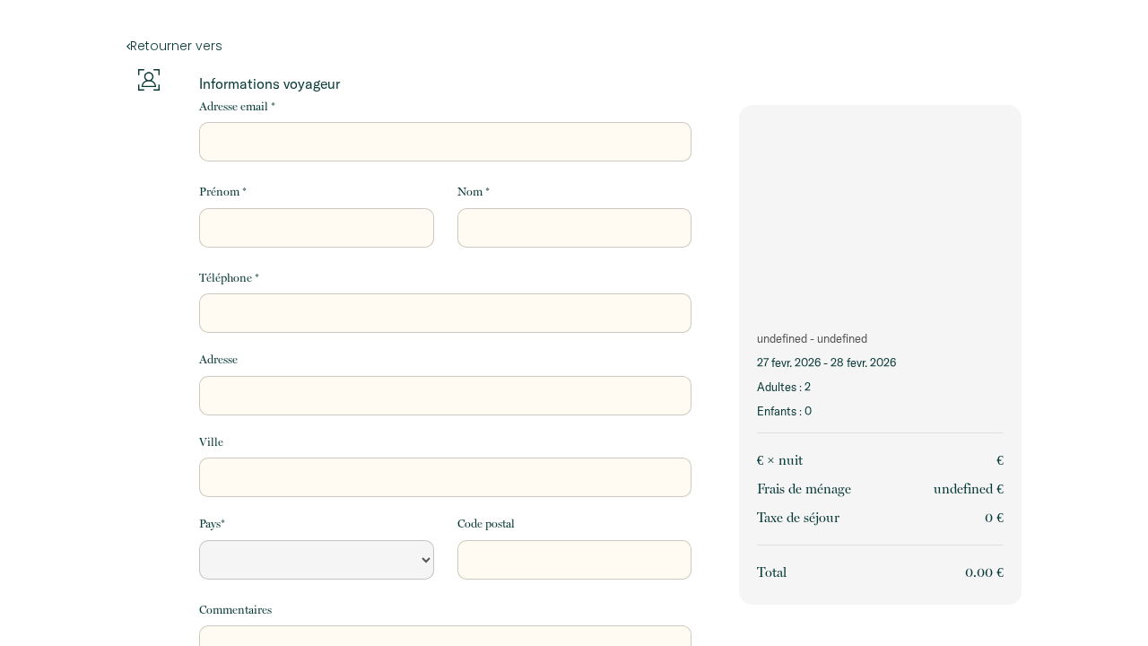
select select "Default select example"
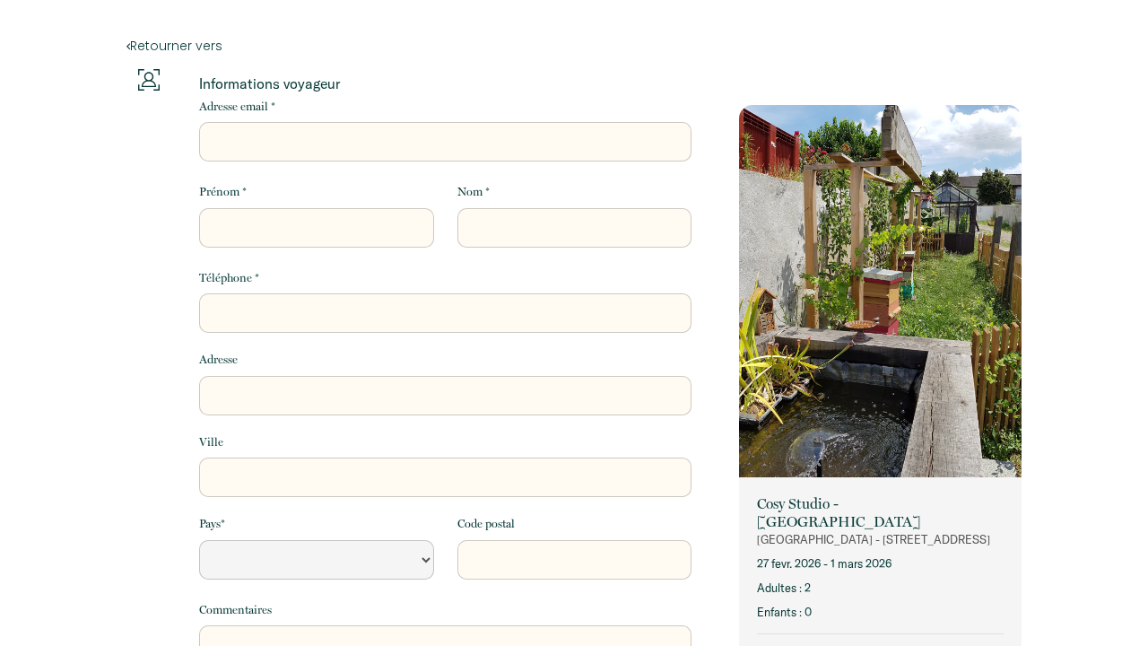
select select "Default select example"
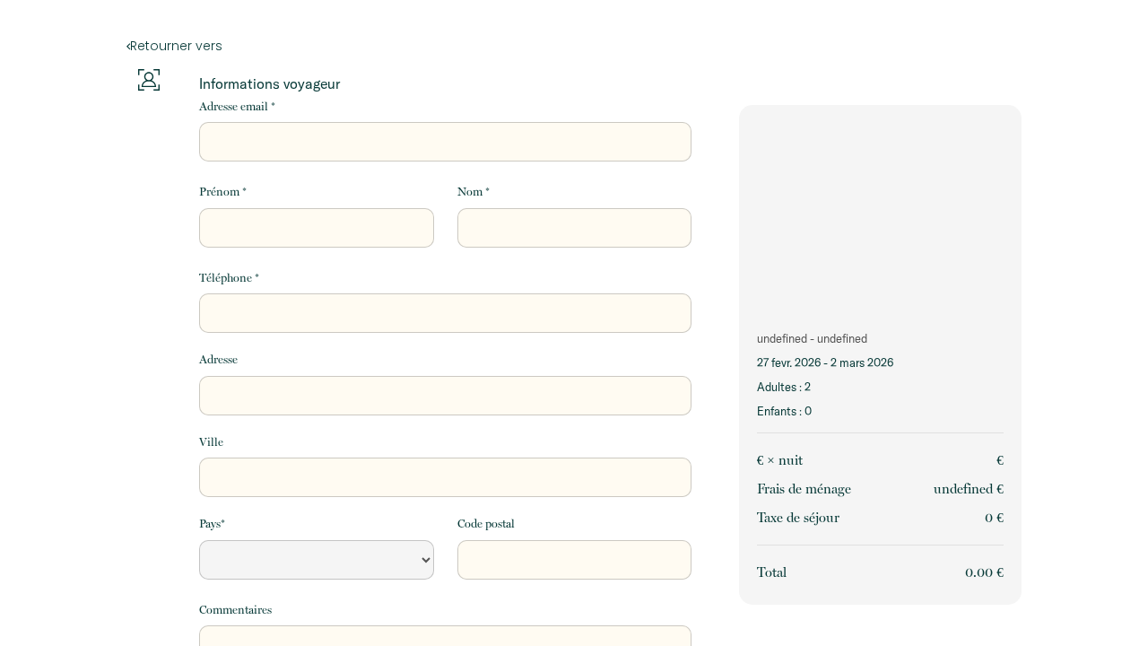
select select "Default select example"
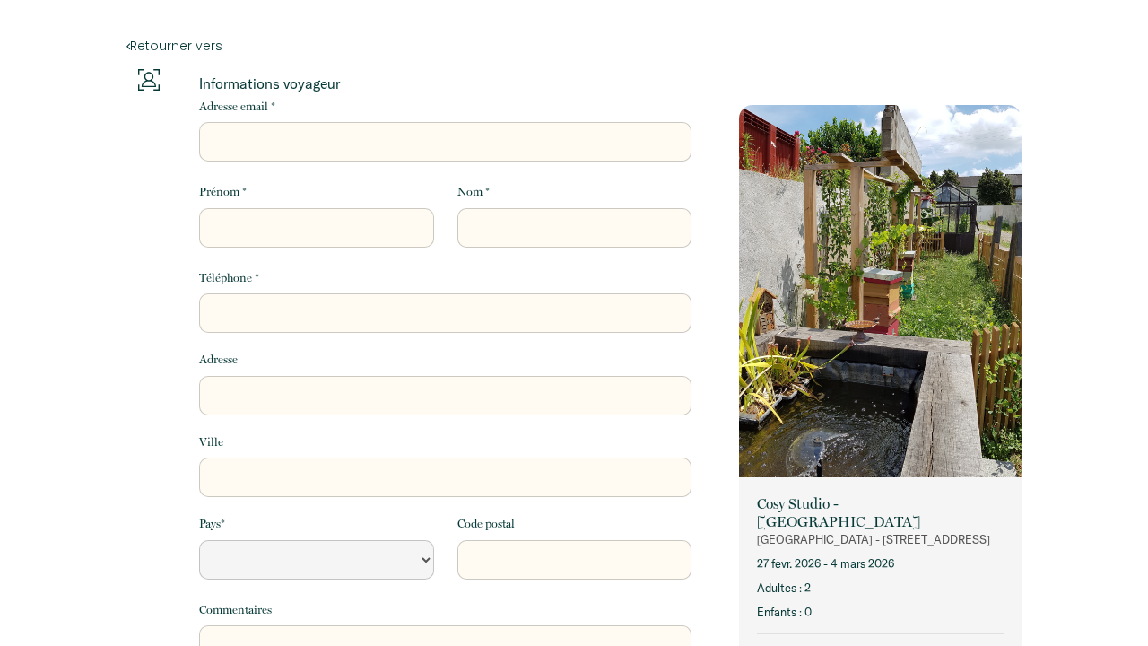
select select "Default select example"
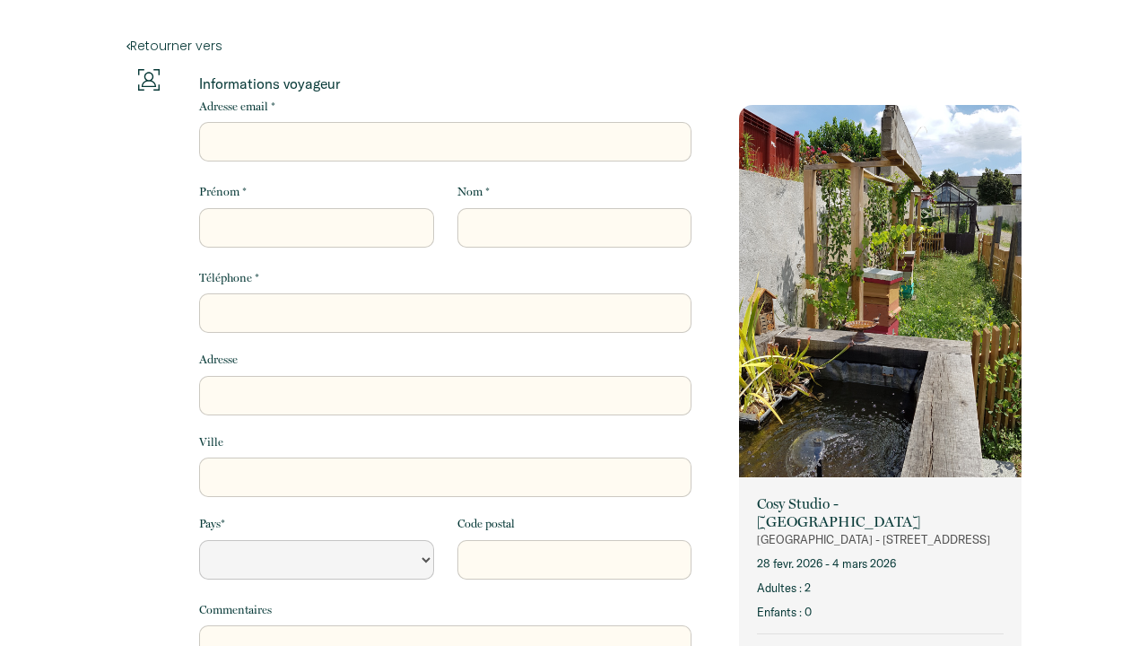
select select "Default select example"
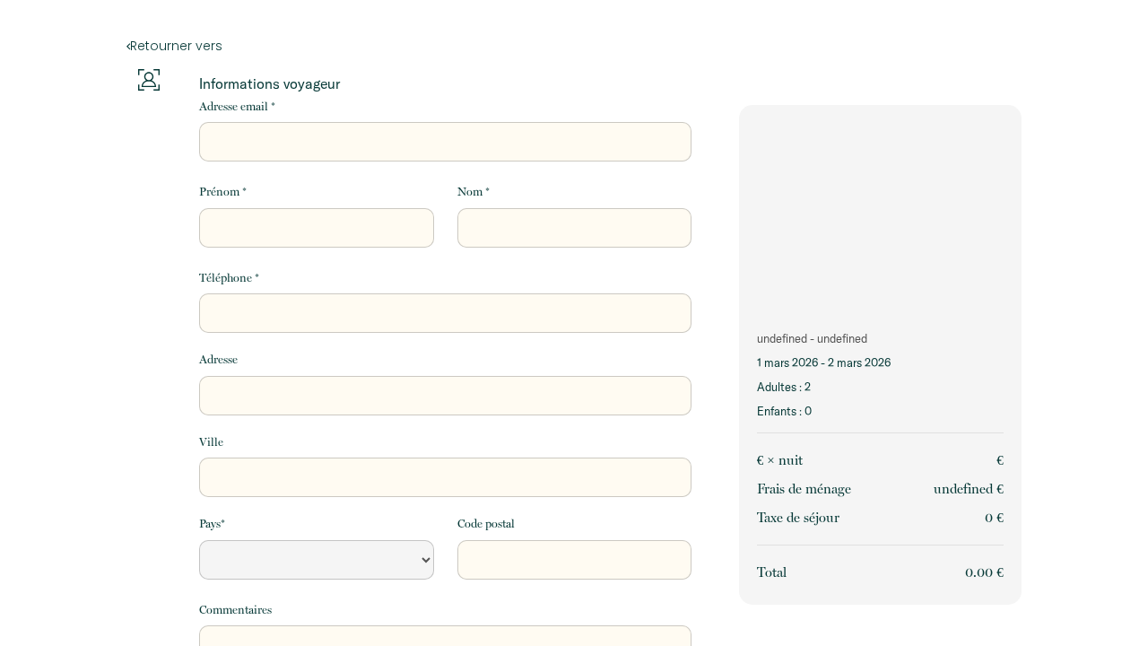
select select "Default select example"
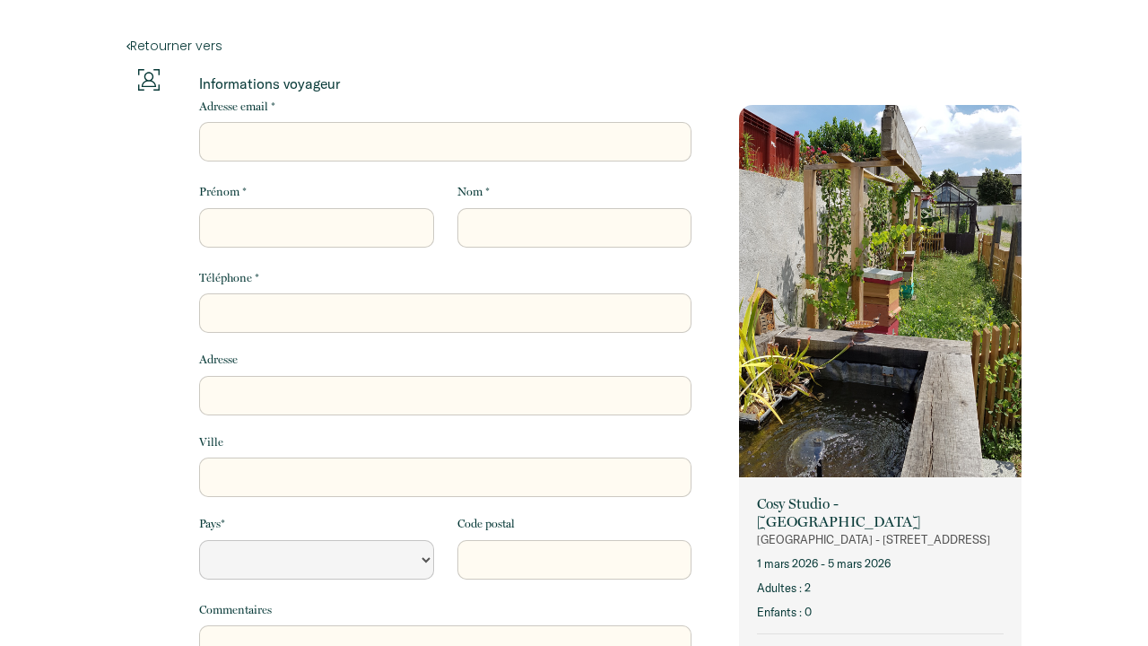
select select "Default select example"
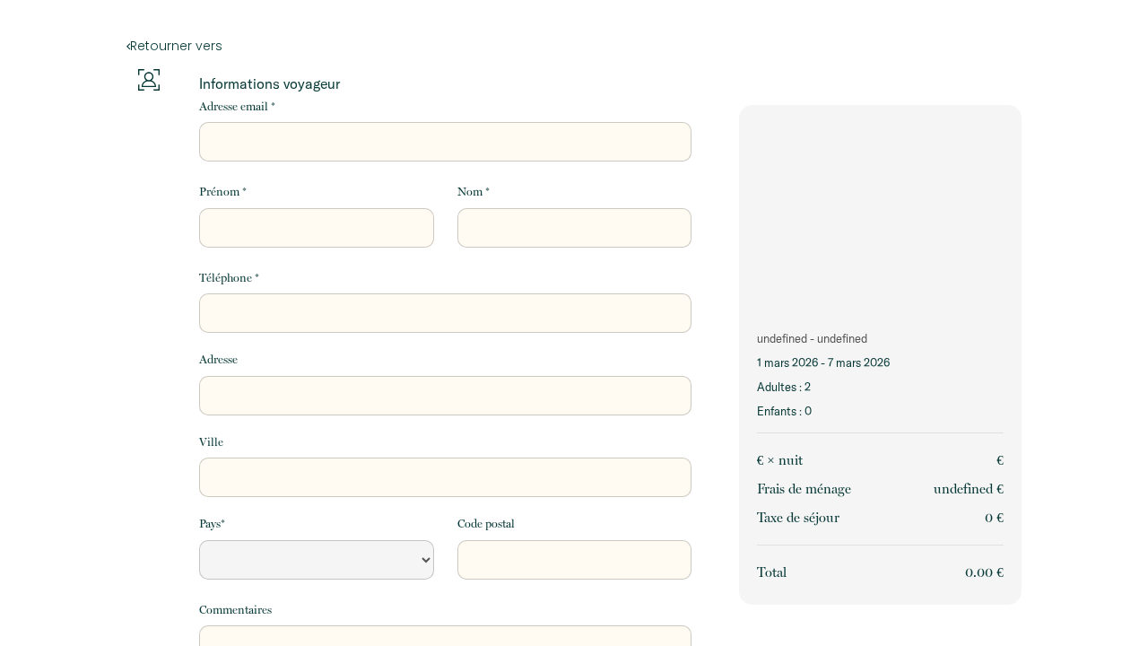
select select "Default select example"
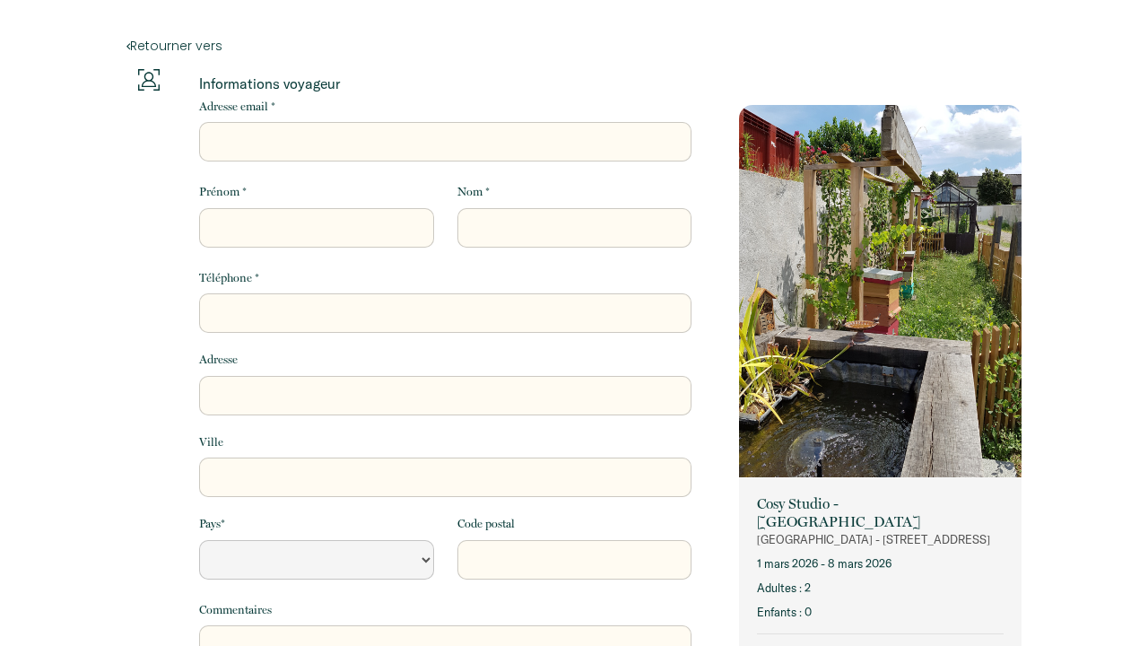
select select "Default select example"
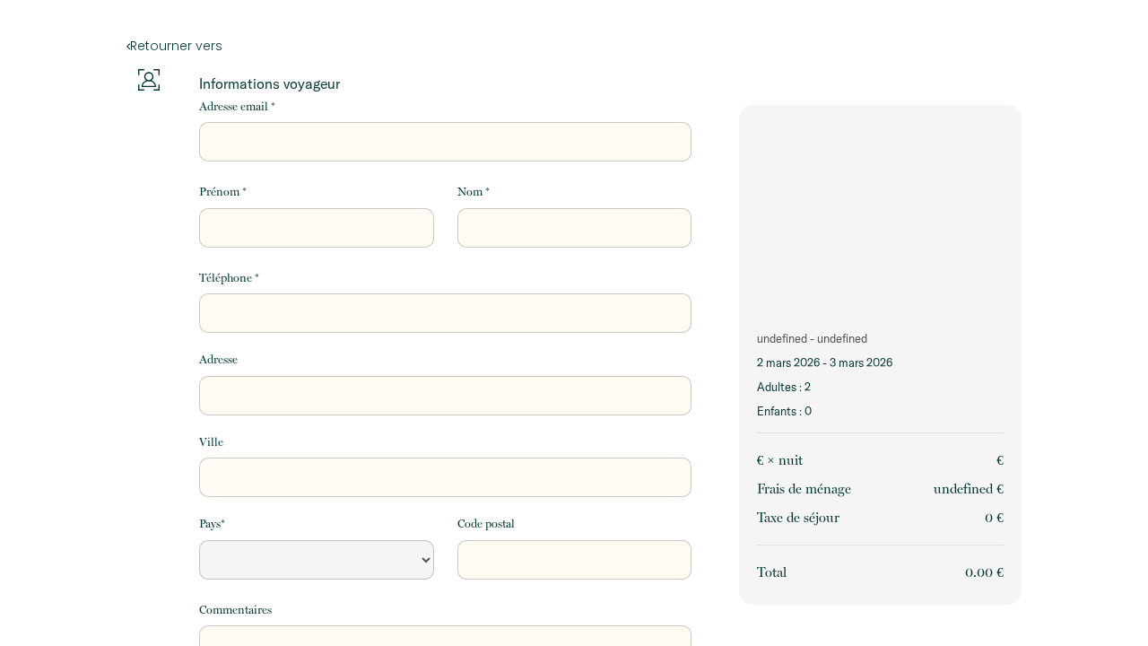
select select "Default select example"
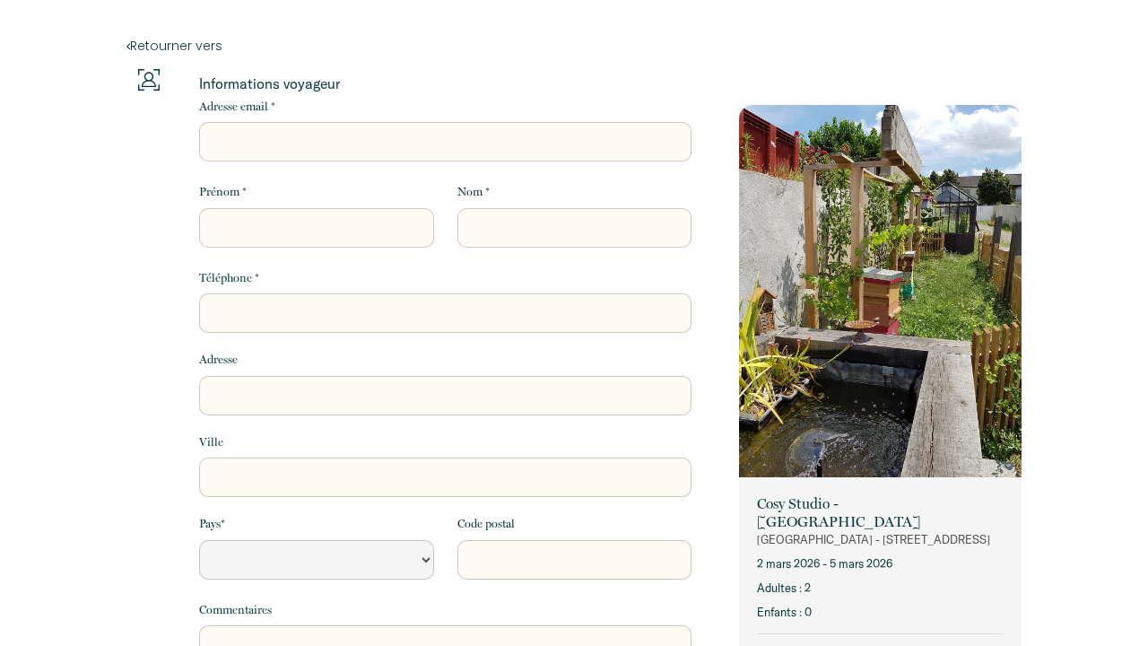
select select "Default select example"
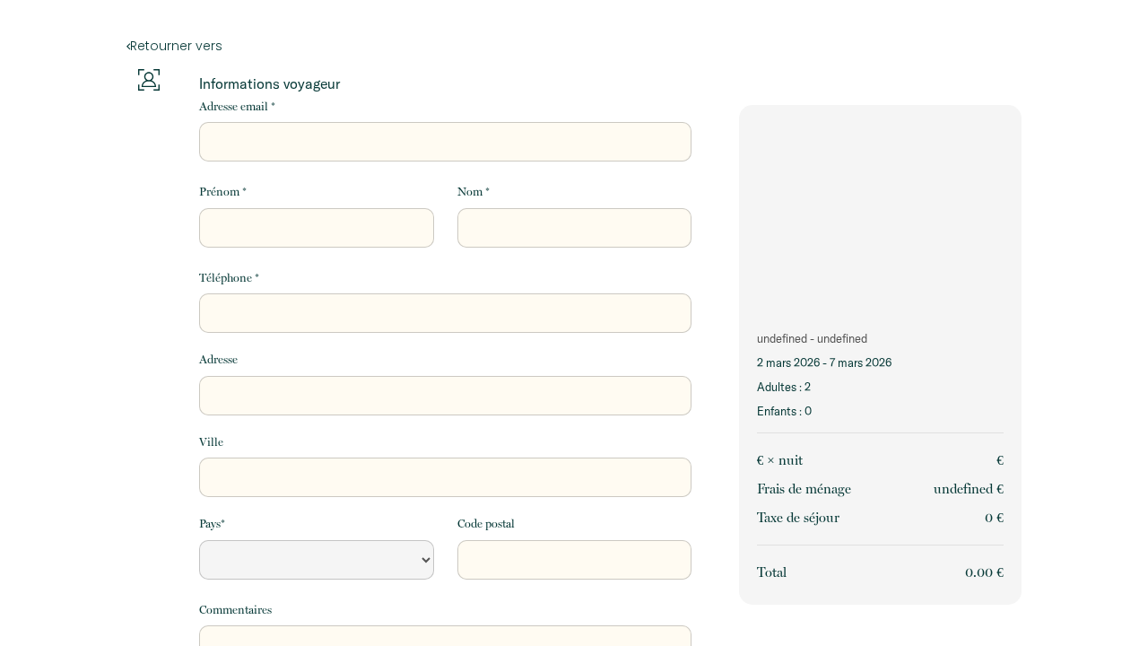
select select "Default select example"
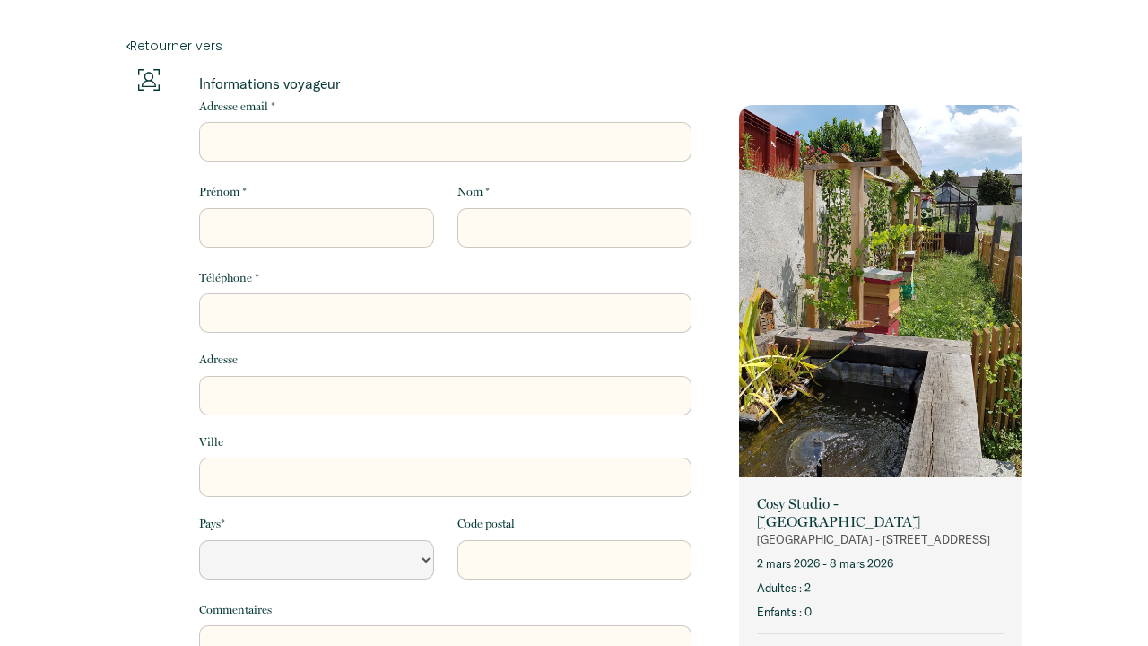
select select "Default select example"
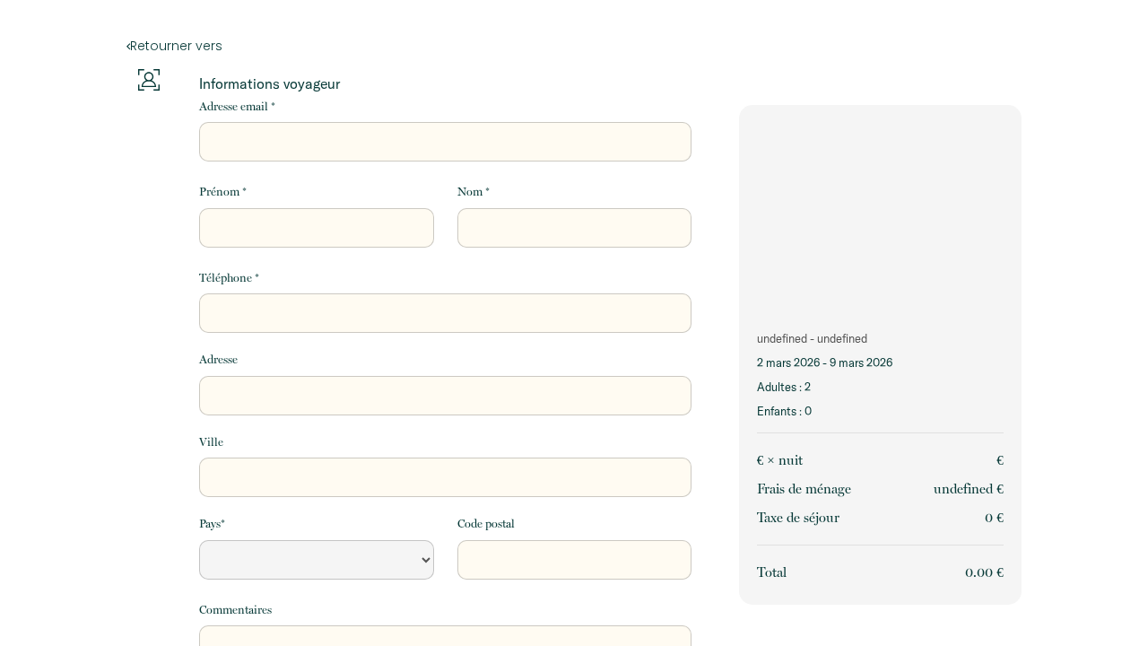
select select "Default select example"
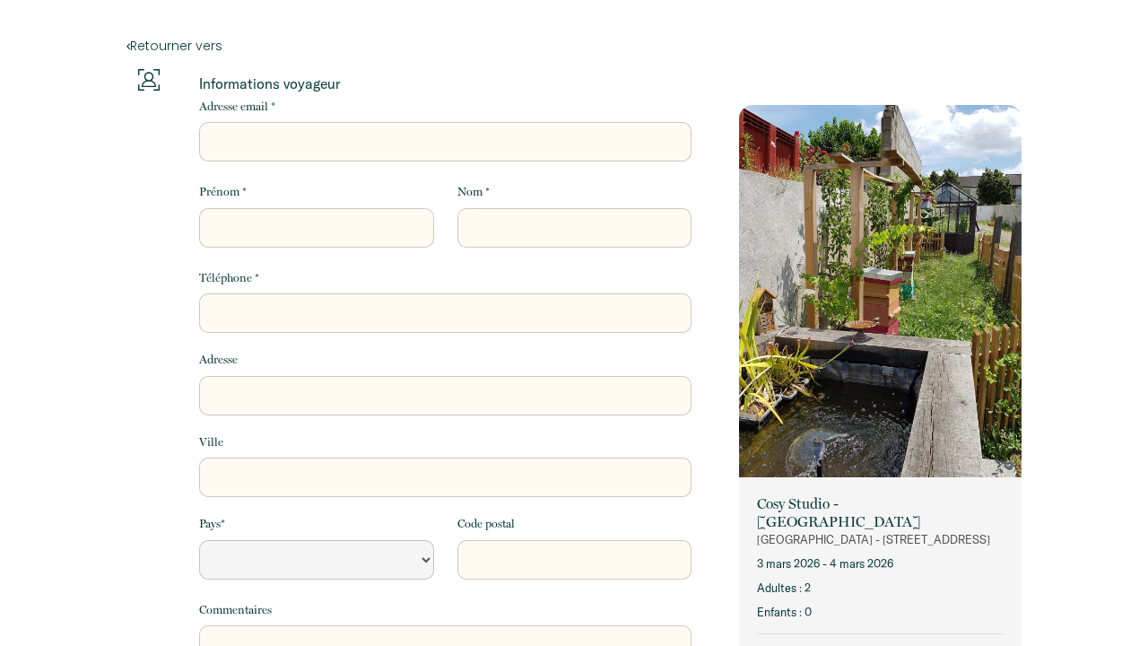
select select "Default select example"
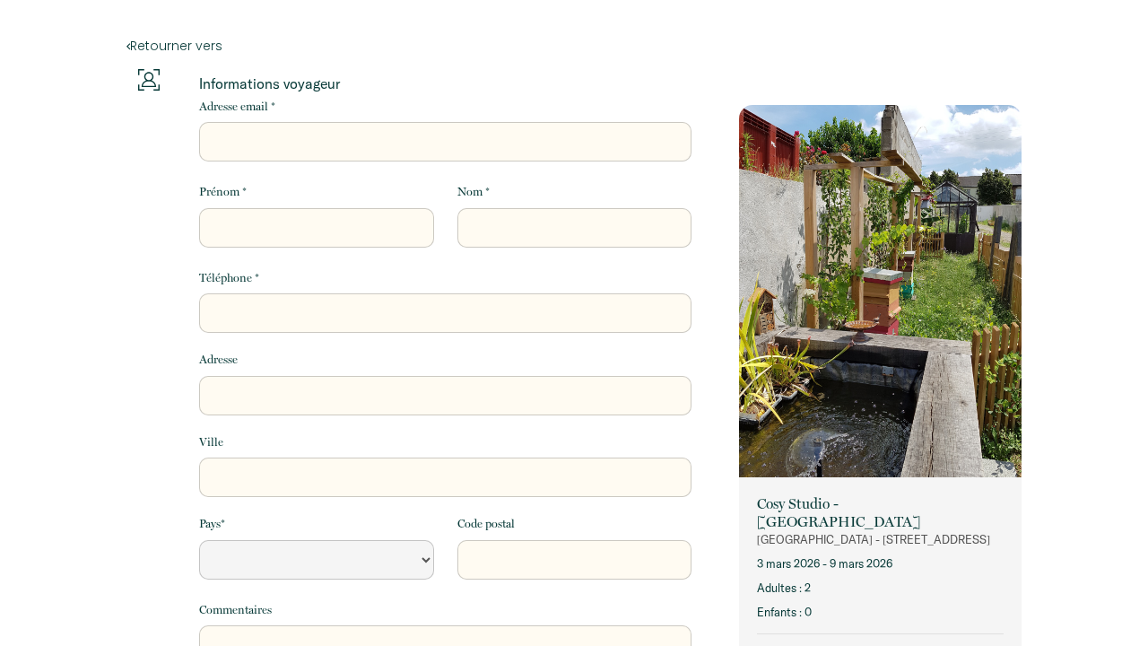
select select "Default select example"
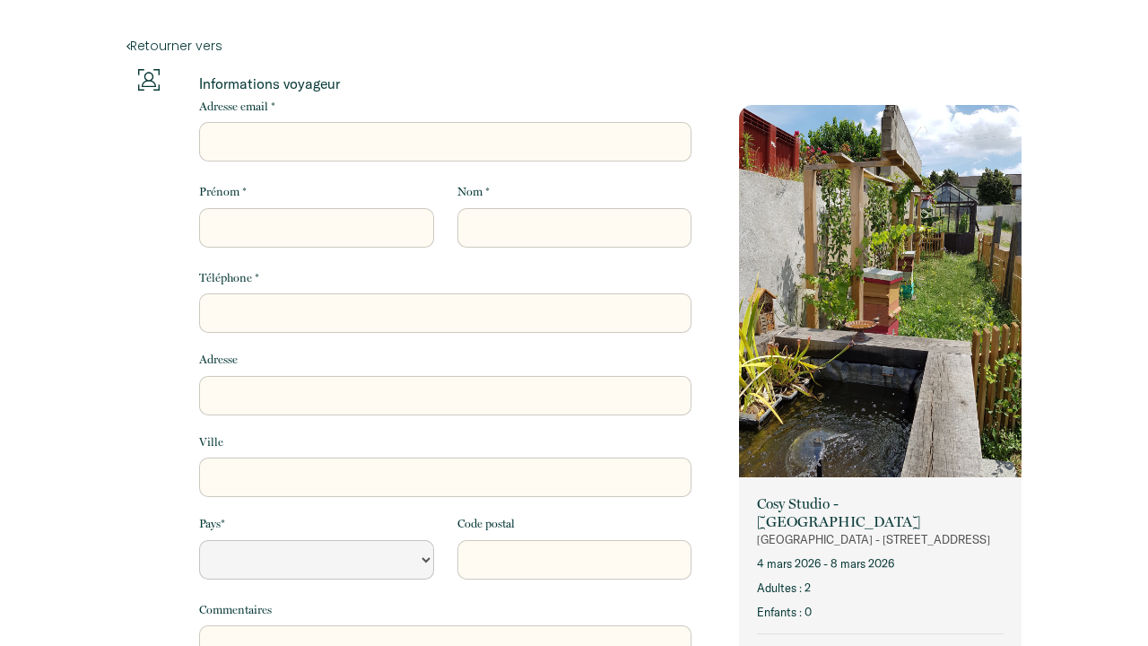
select select "Default select example"
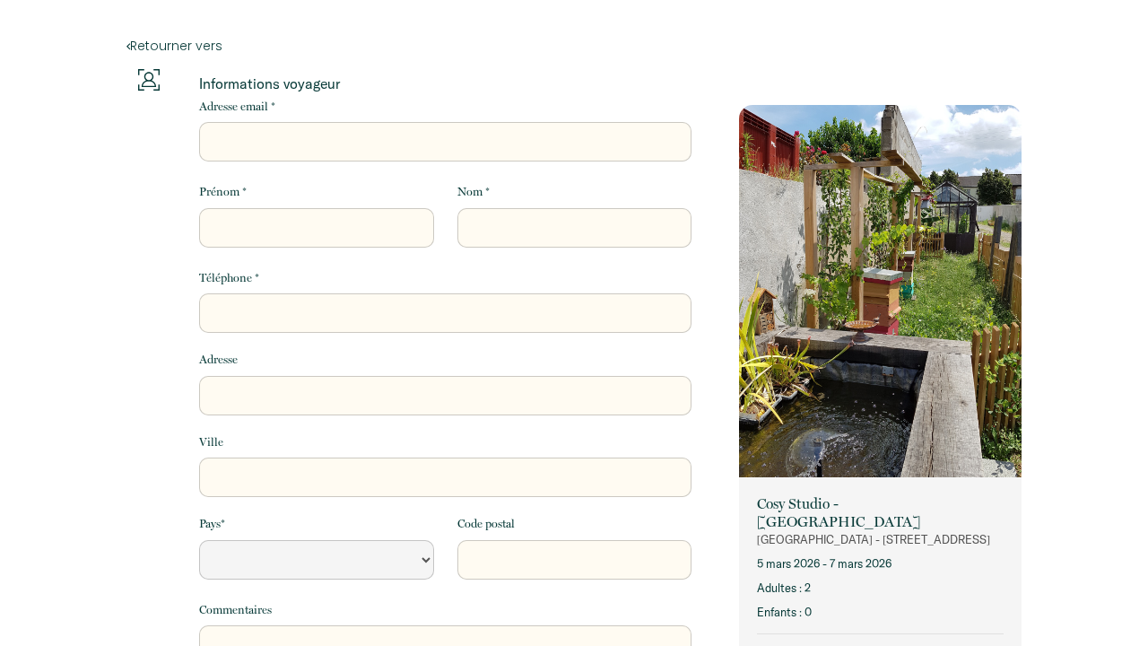
select select "Default select example"
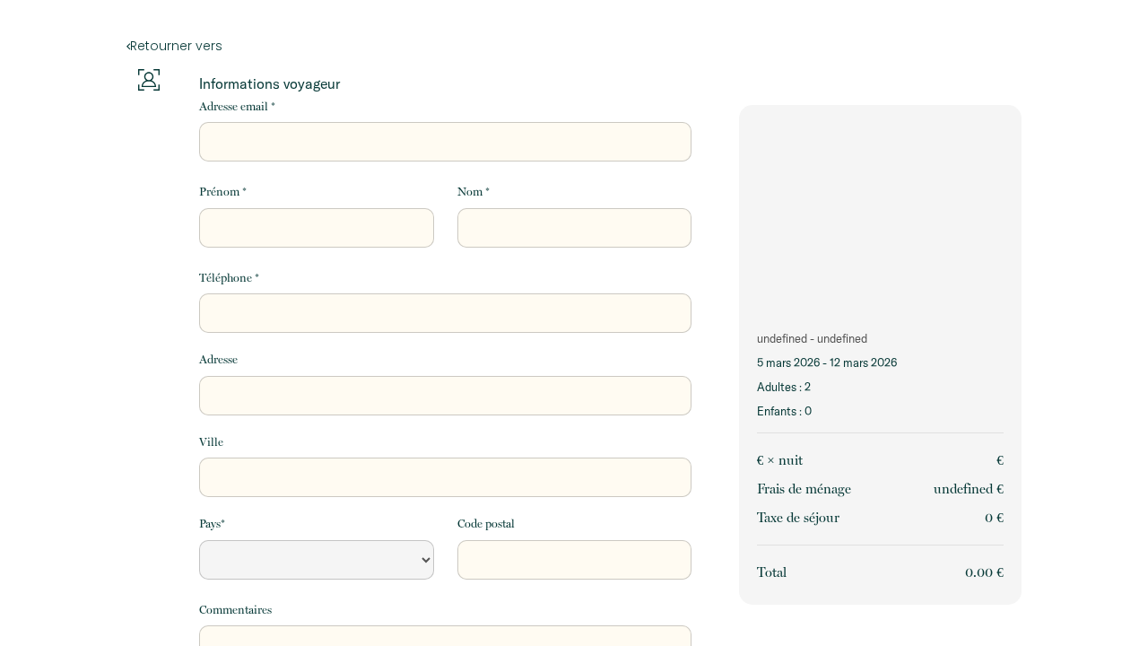
select select "Default select example"
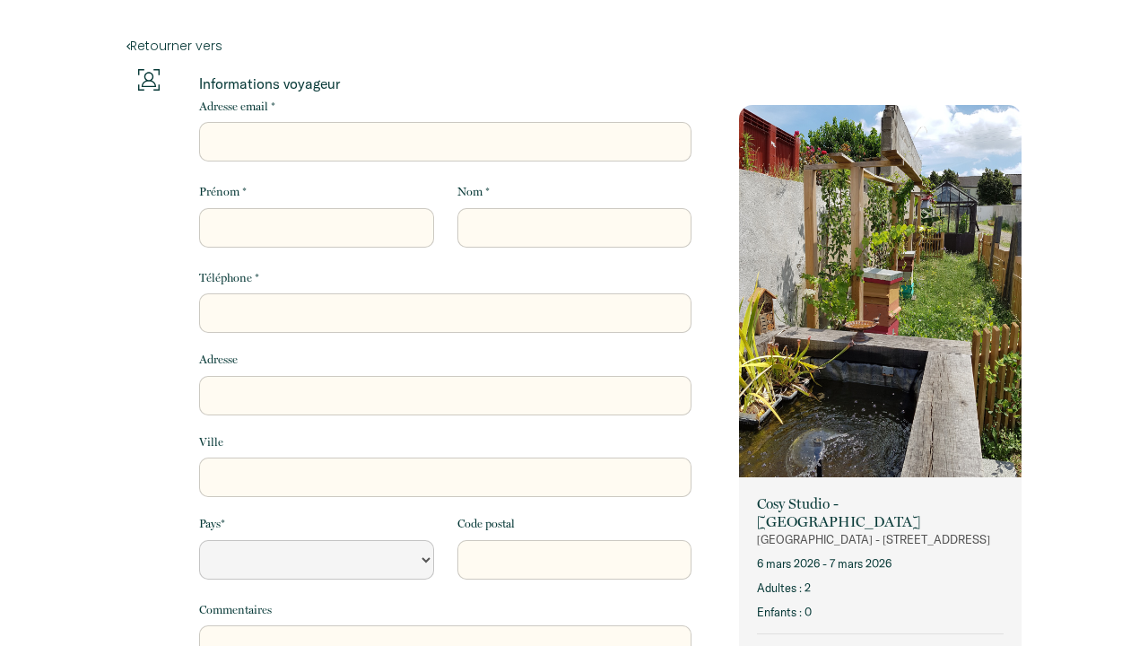
select select "Default select example"
